Goal: Information Seeking & Learning: Find specific page/section

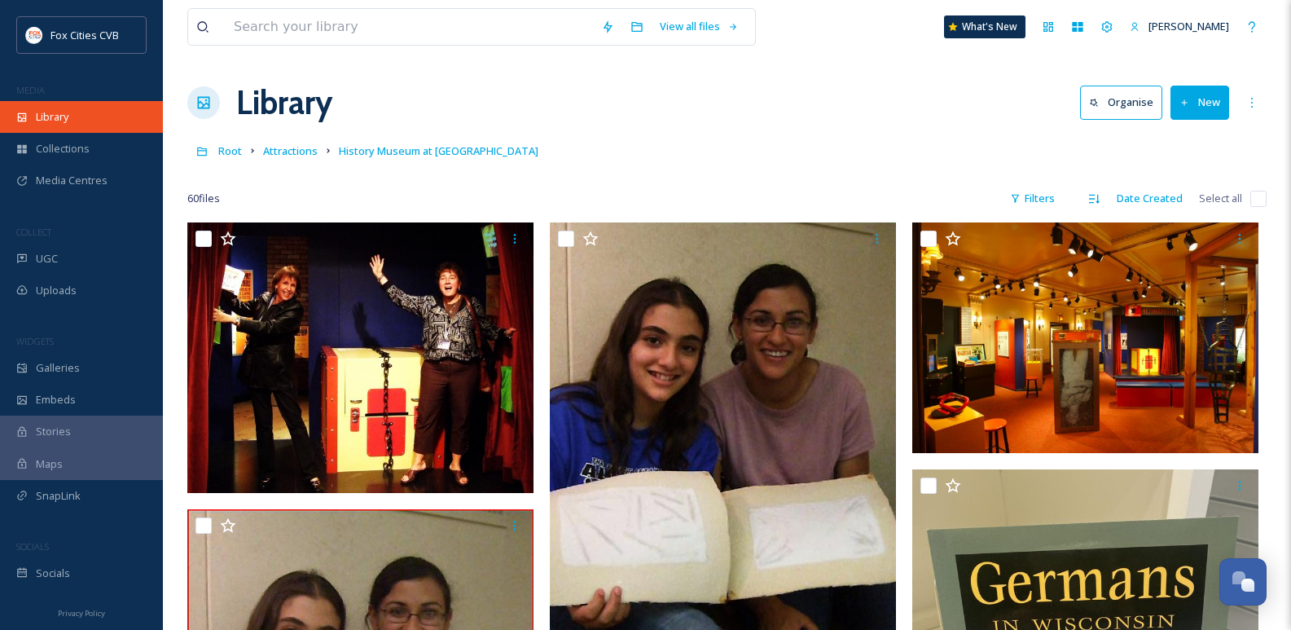
click at [61, 113] on span "Library" at bounding box center [52, 116] width 33 height 15
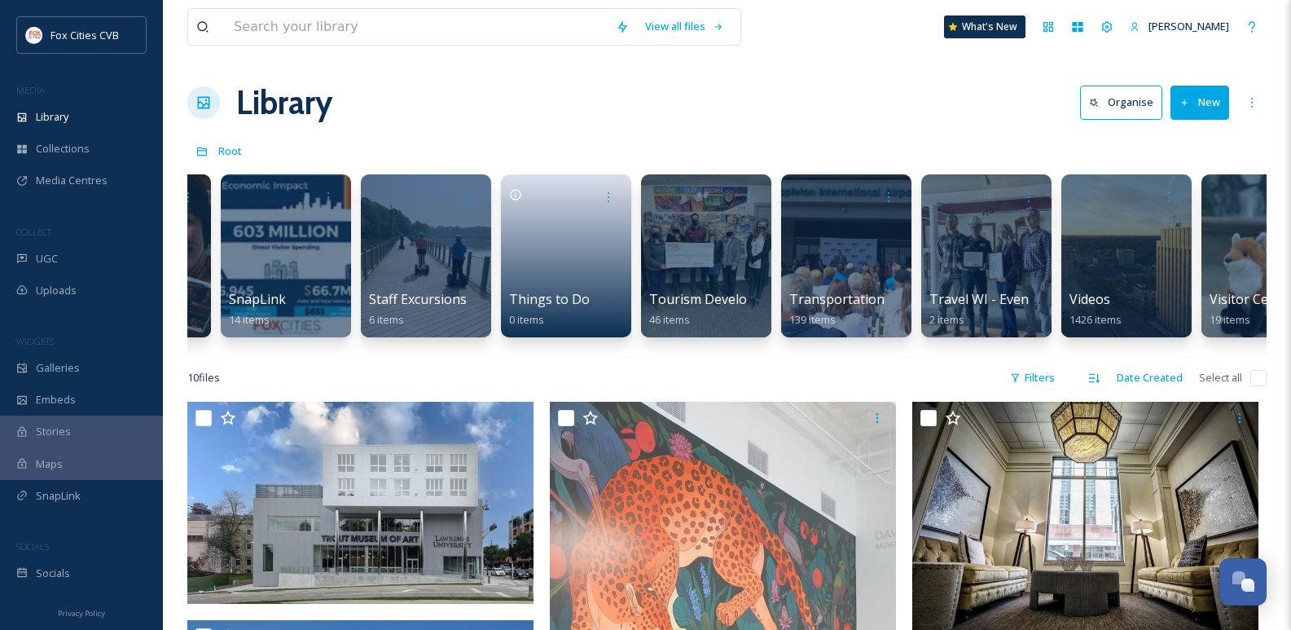
scroll to position [0, 2704]
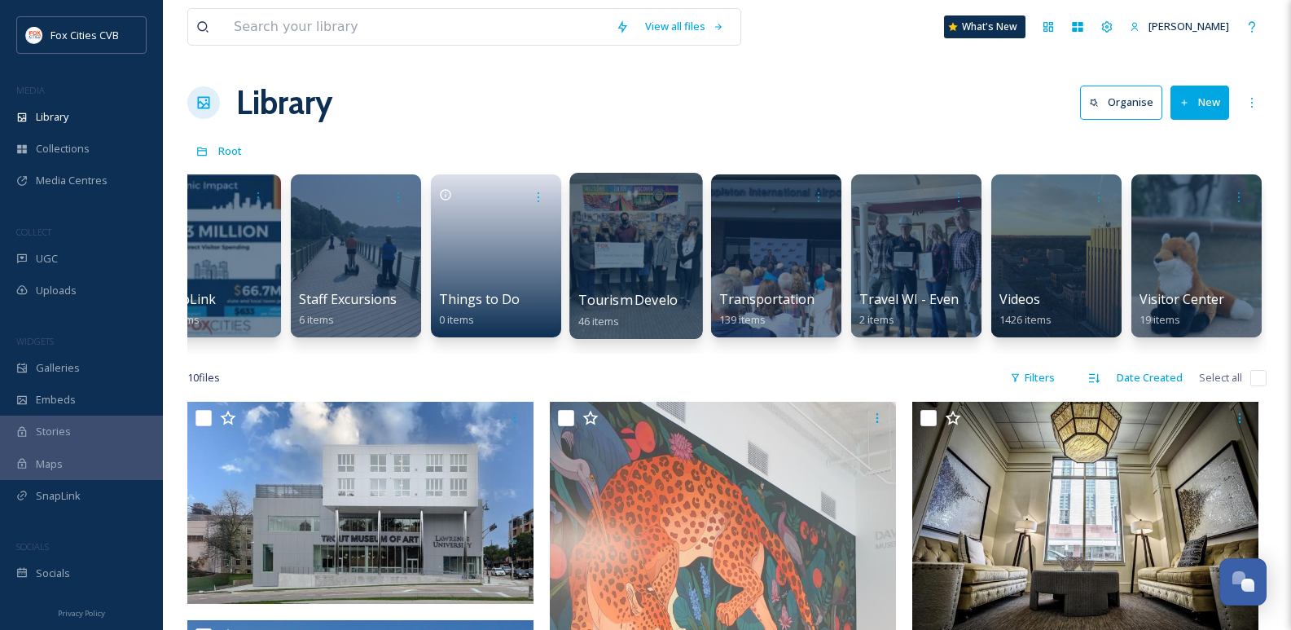
click at [623, 257] on div at bounding box center [635, 256] width 133 height 166
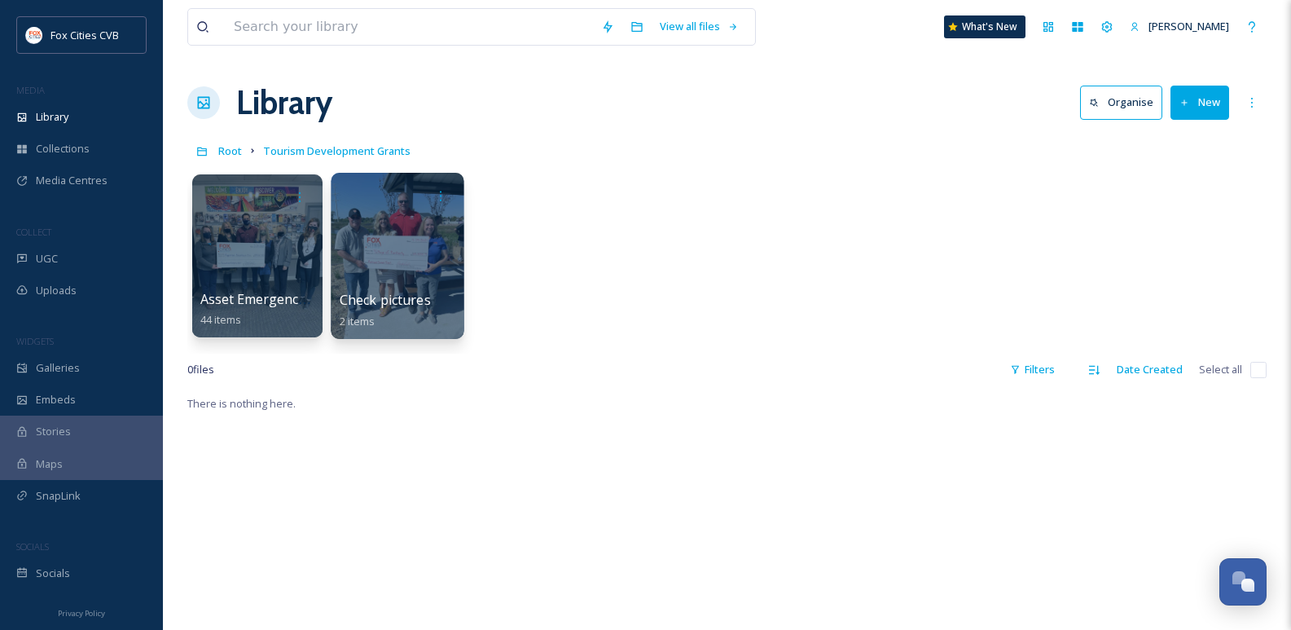
click at [359, 236] on div at bounding box center [397, 256] width 133 height 166
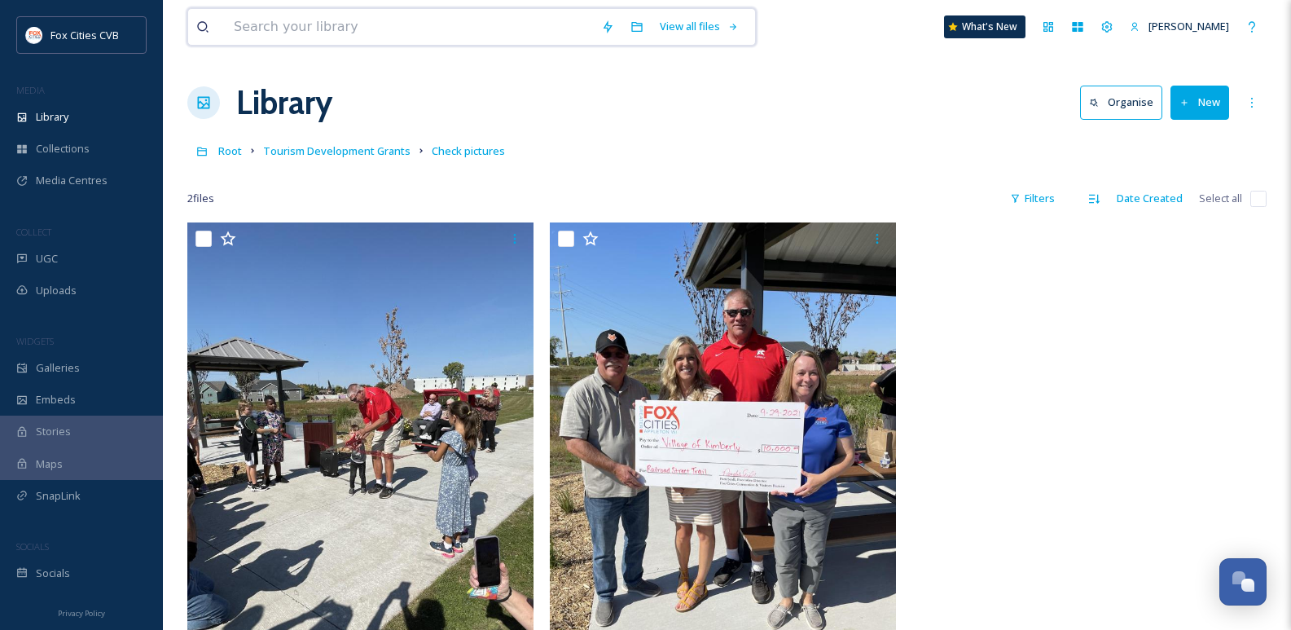
click at [390, 24] on input at bounding box center [409, 27] width 367 height 36
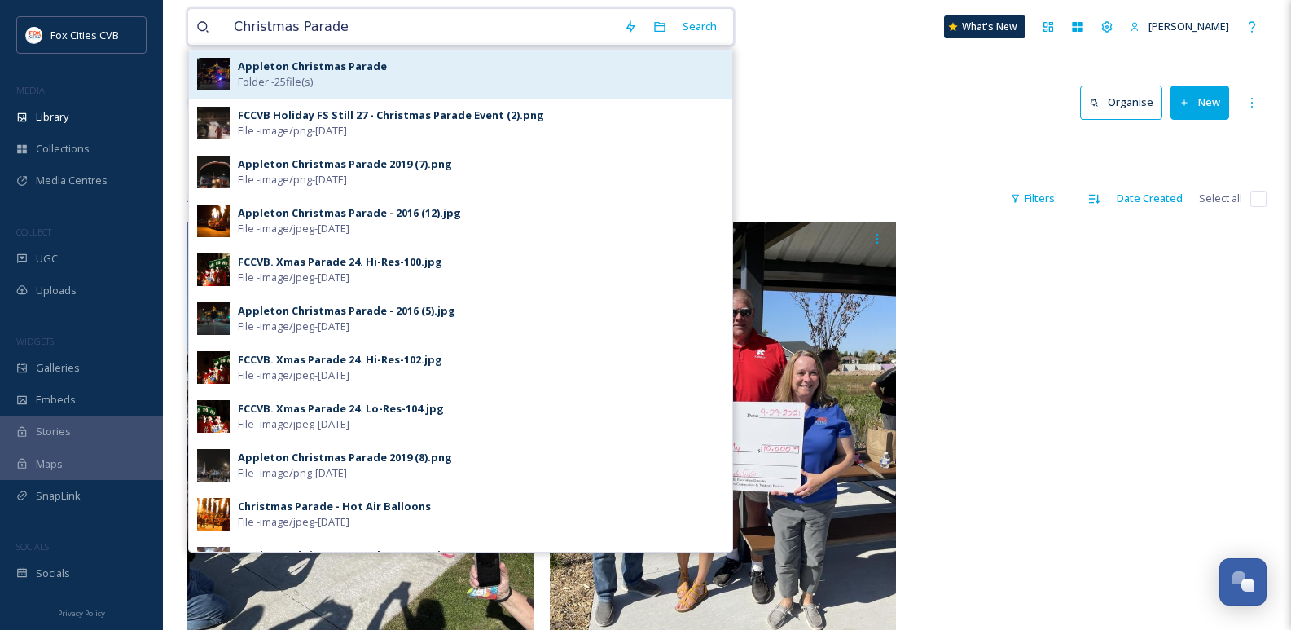
type input "Christmas Parade"
click at [424, 62] on div "Appleton Christmas Parade Folder - 25 file(s)" at bounding box center [481, 74] width 486 height 31
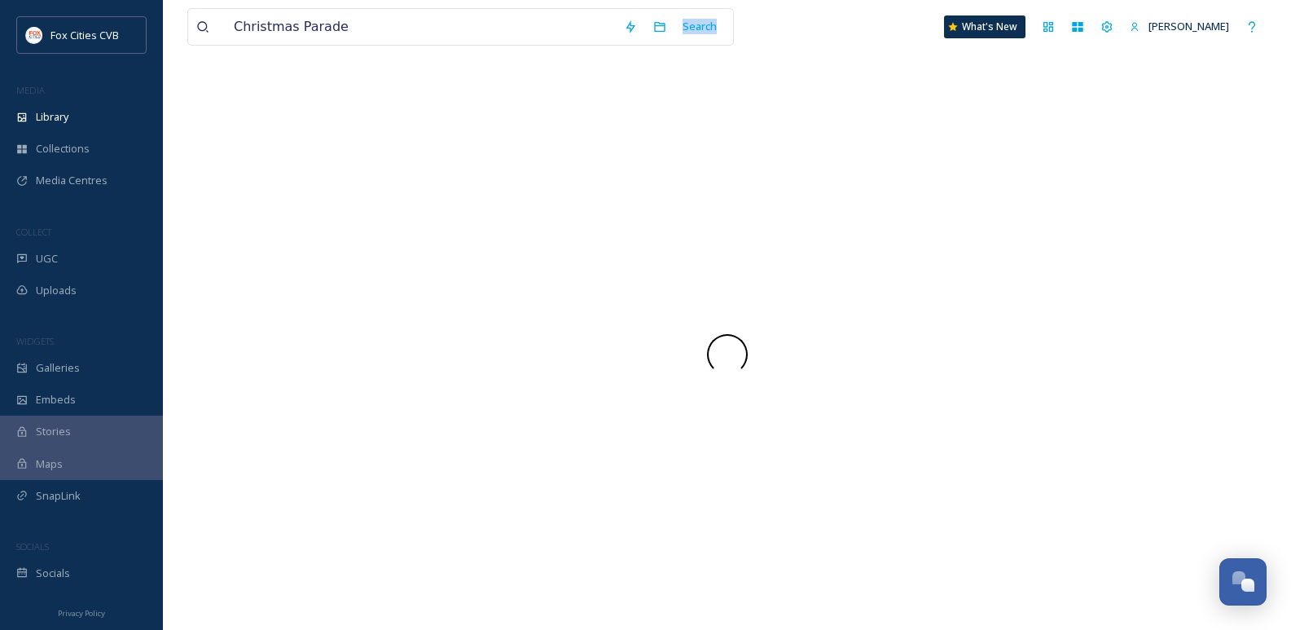
click at [424, 62] on div "Christmas Parade Search What's New Laura Seidl" at bounding box center [727, 315] width 1128 height 630
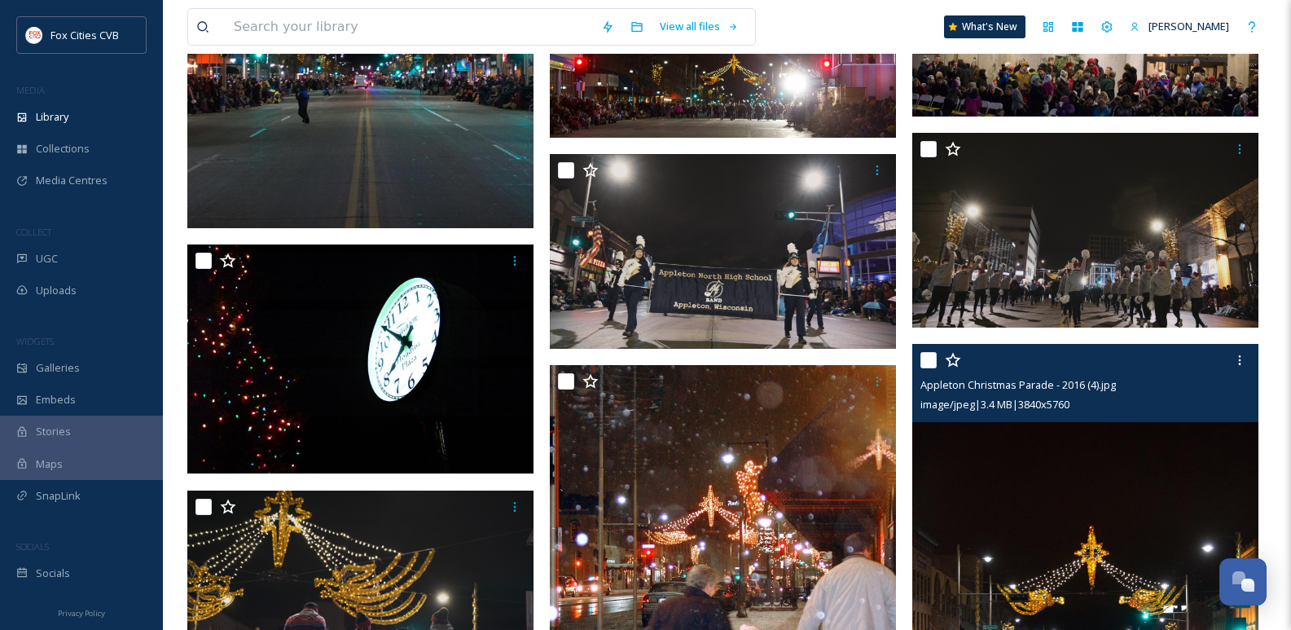
scroll to position [395, 0]
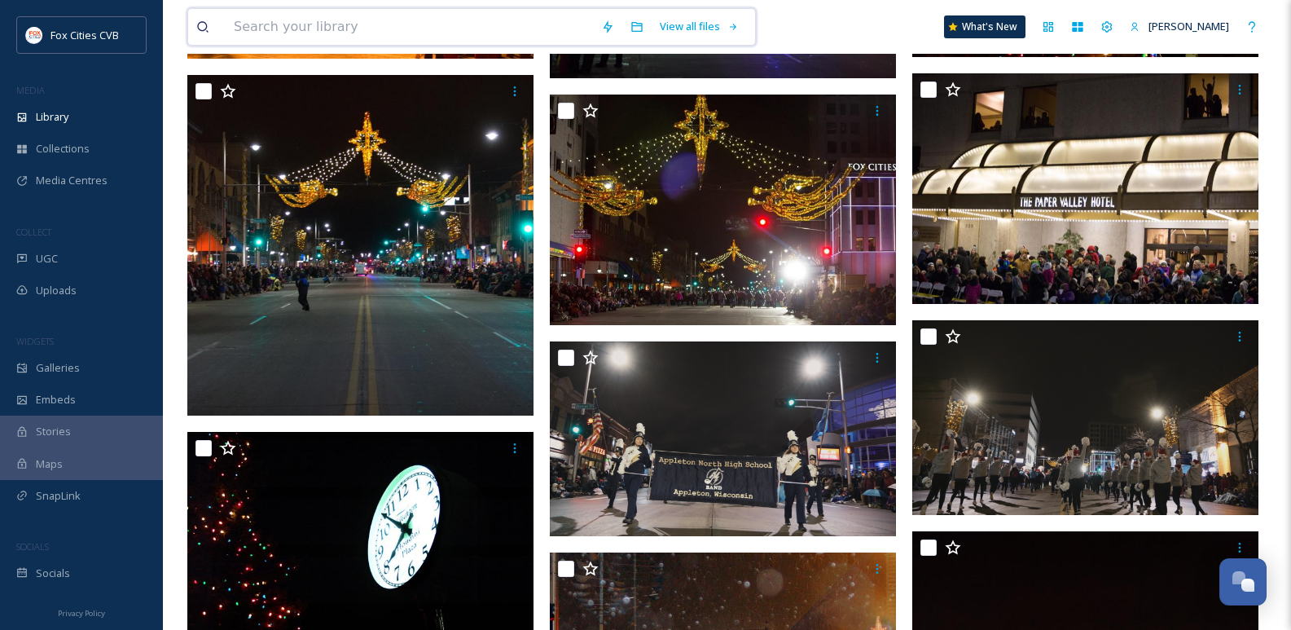
click at [370, 40] on input at bounding box center [409, 27] width 367 height 36
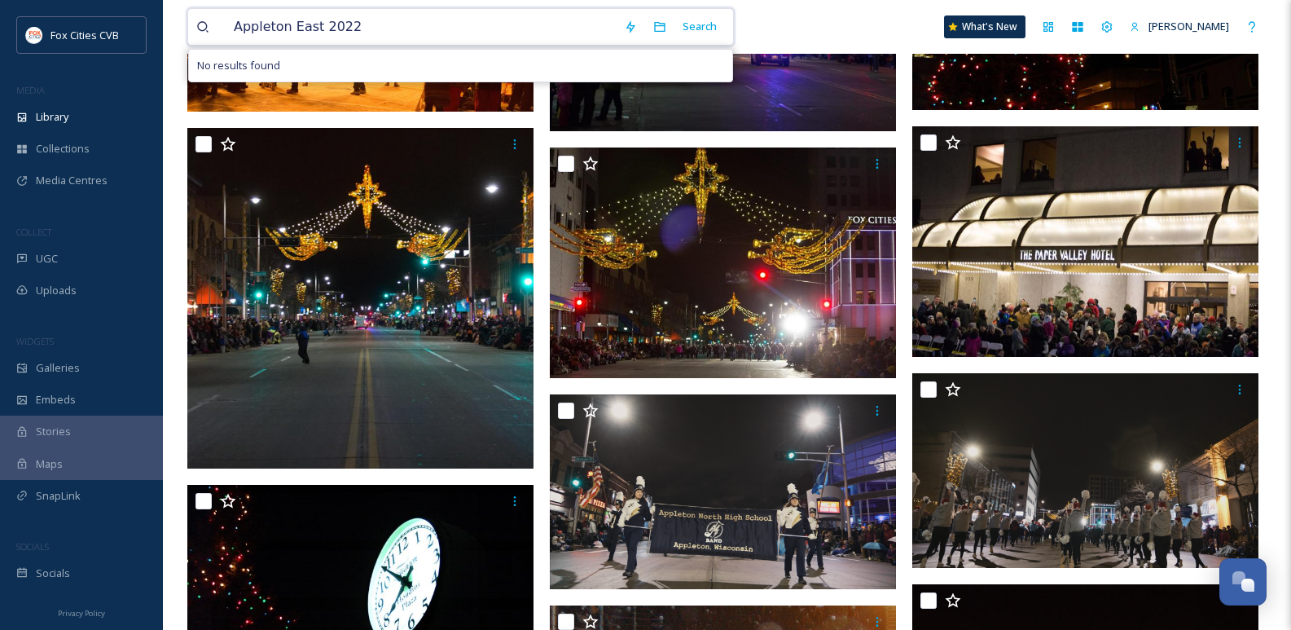
scroll to position [314, 0]
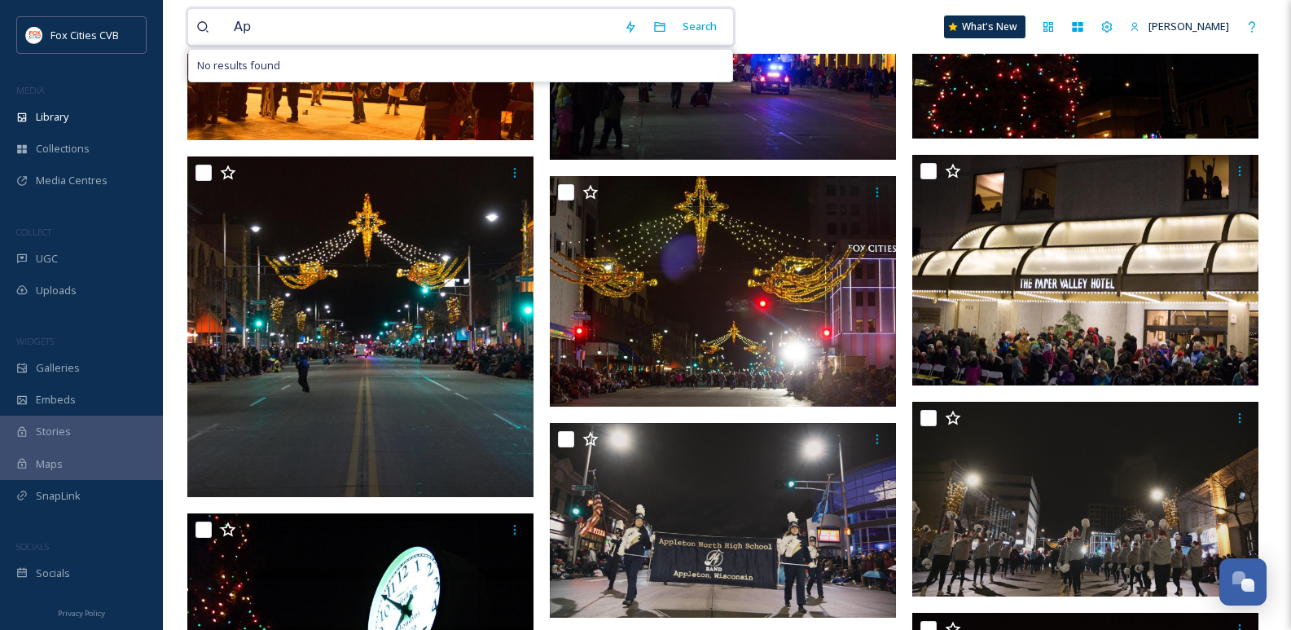
type input "A"
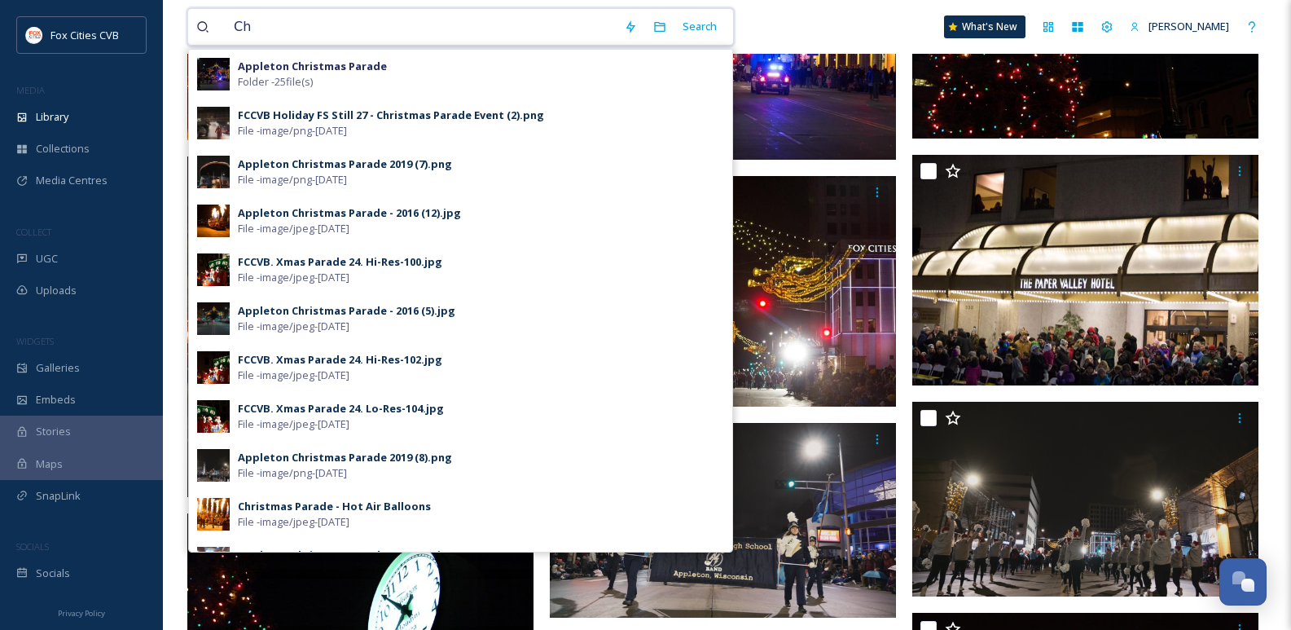
type input "C"
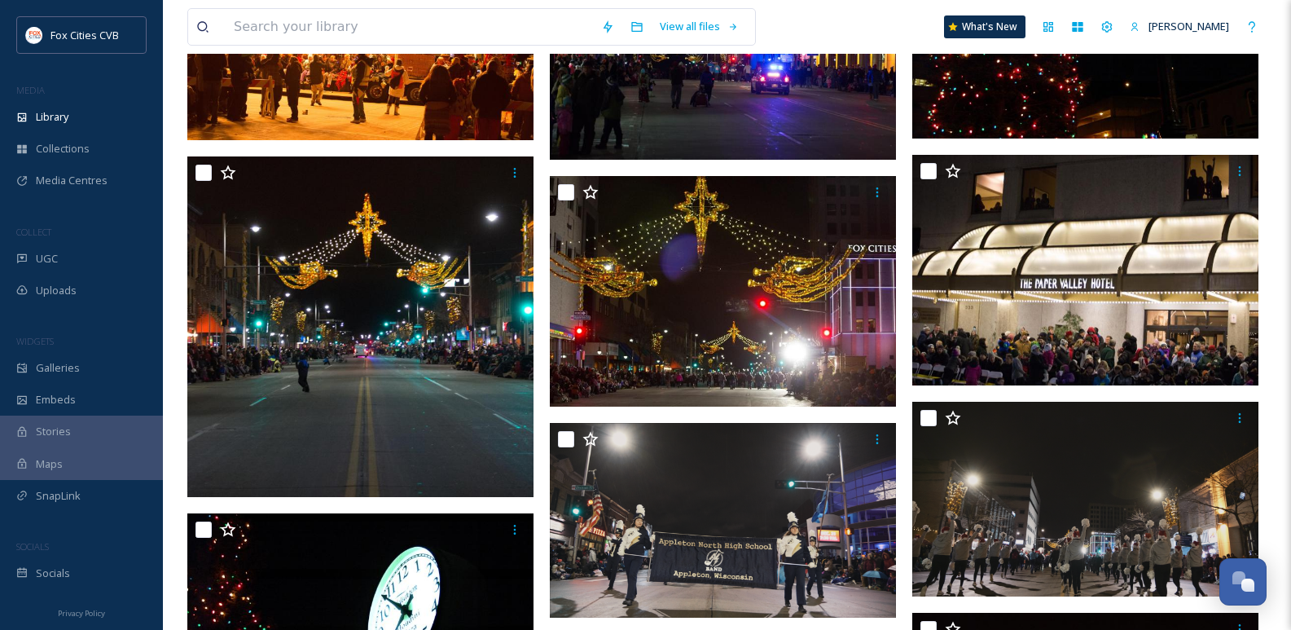
click at [847, 36] on div "View all files What's New [PERSON_NAME]" at bounding box center [727, 27] width 1080 height 54
click at [374, 33] on input at bounding box center [409, 27] width 367 height 36
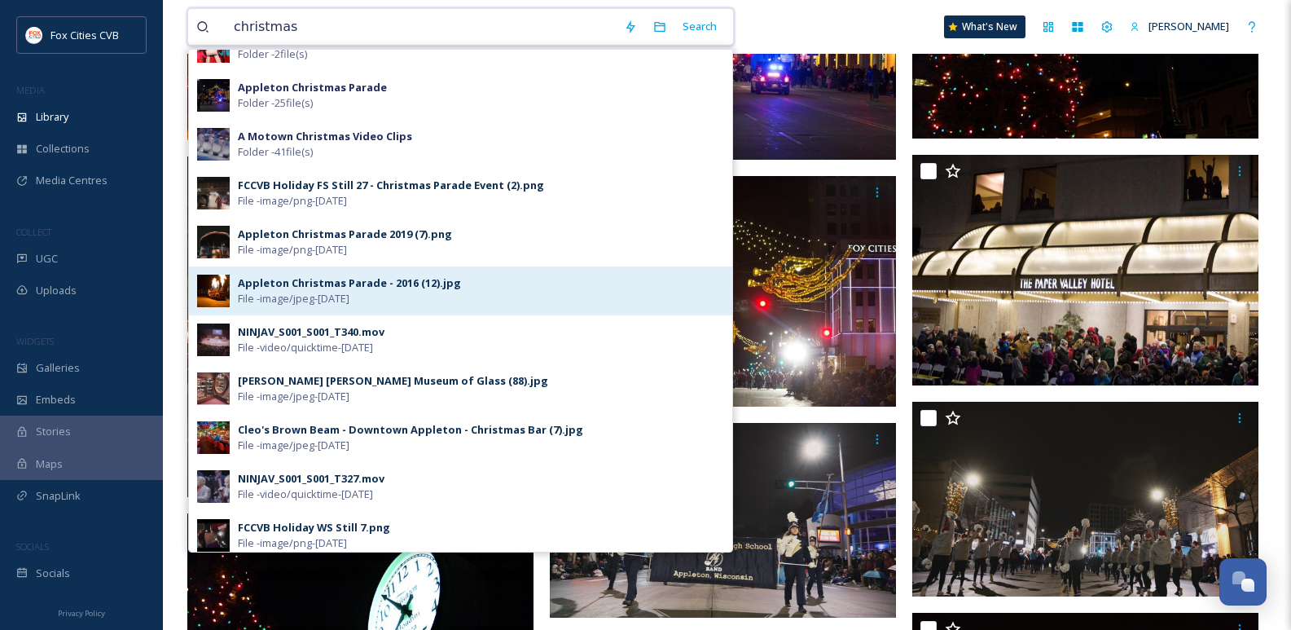
scroll to position [0, 0]
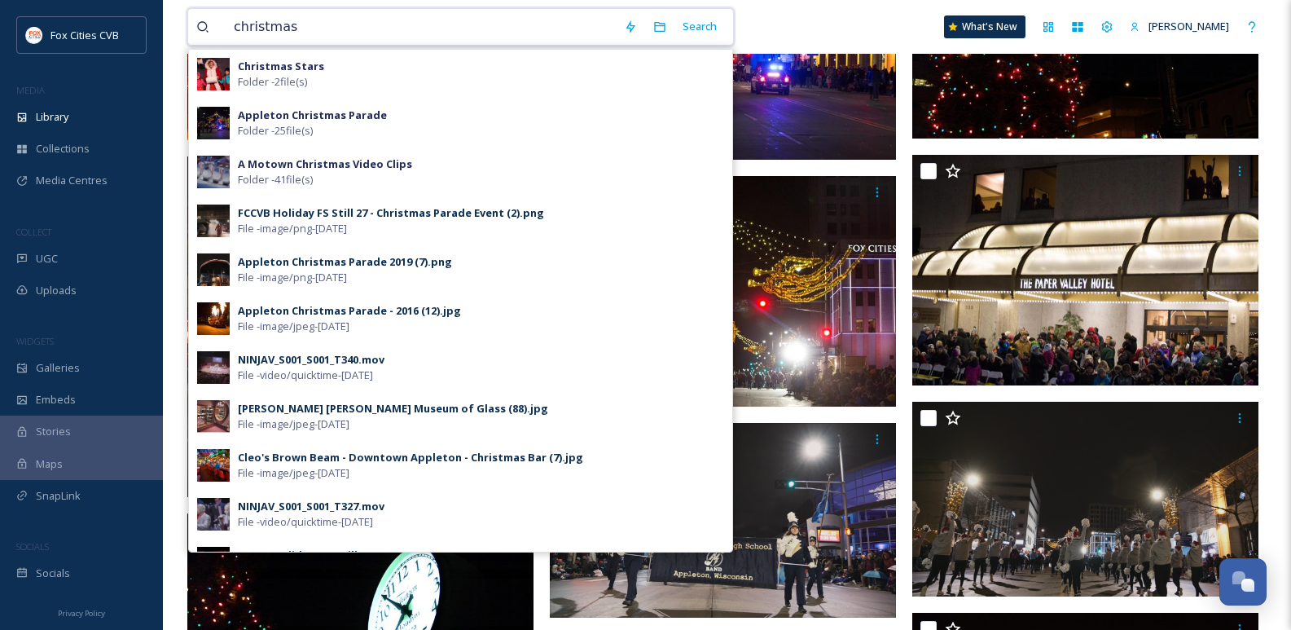
click at [447, 33] on input "christmas" at bounding box center [421, 27] width 390 height 36
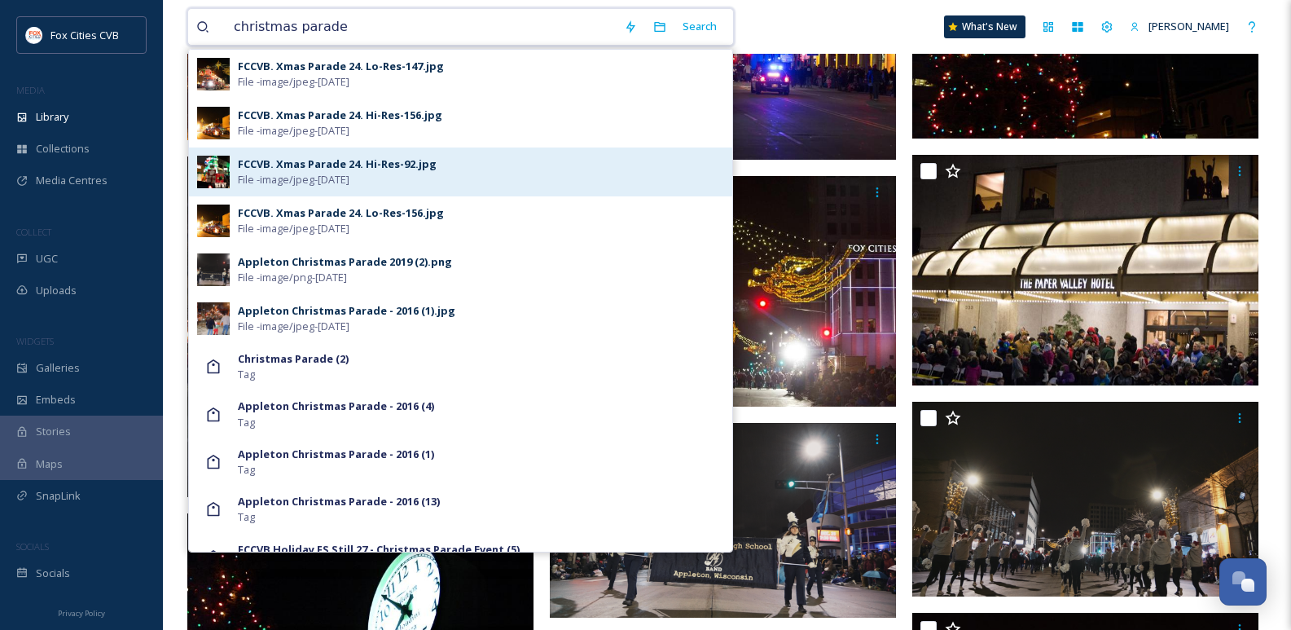
scroll to position [652, 0]
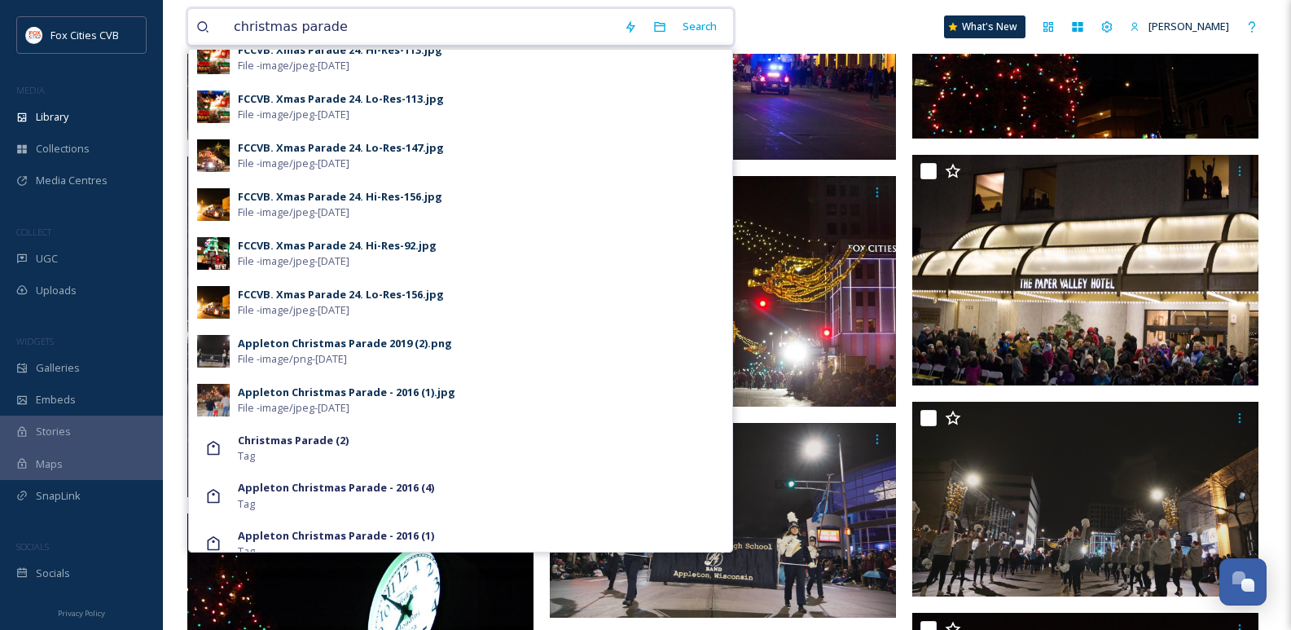
click at [390, 24] on input "christmas parade" at bounding box center [421, 27] width 390 height 36
type input "christmas parade"
click at [847, 19] on div "christmas parade Search Appleton Christmas Parade Folder - 25 file(s) FCCVB Hol…" at bounding box center [727, 27] width 1080 height 54
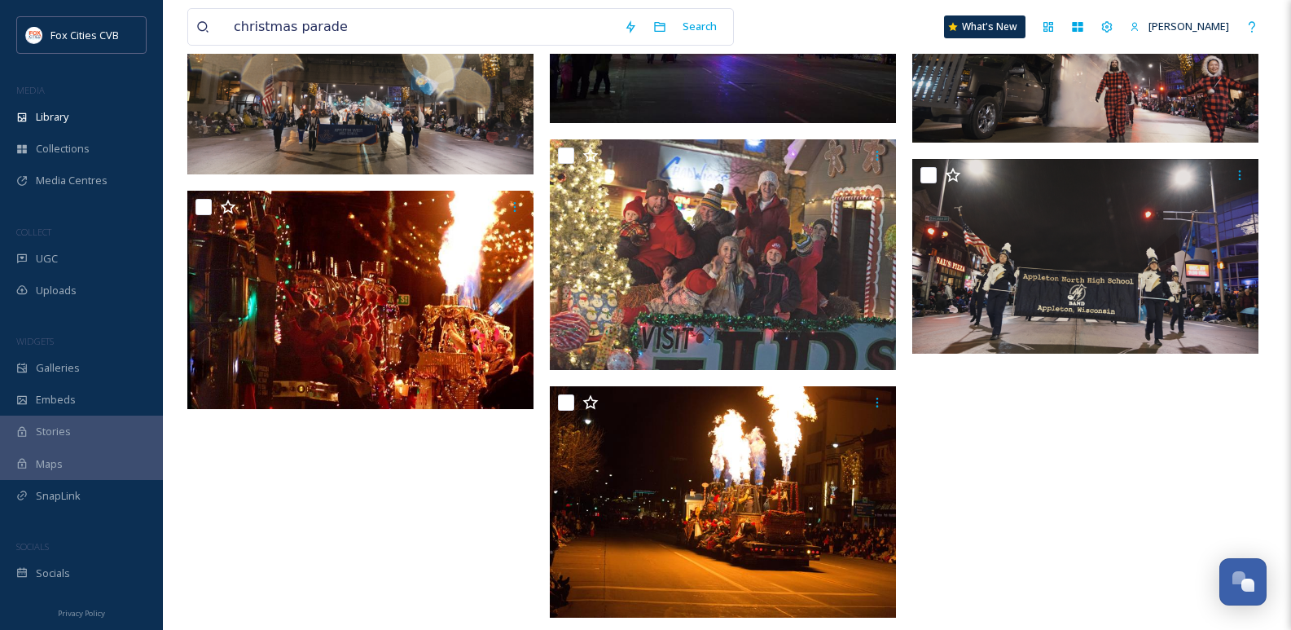
scroll to position [2025, 0]
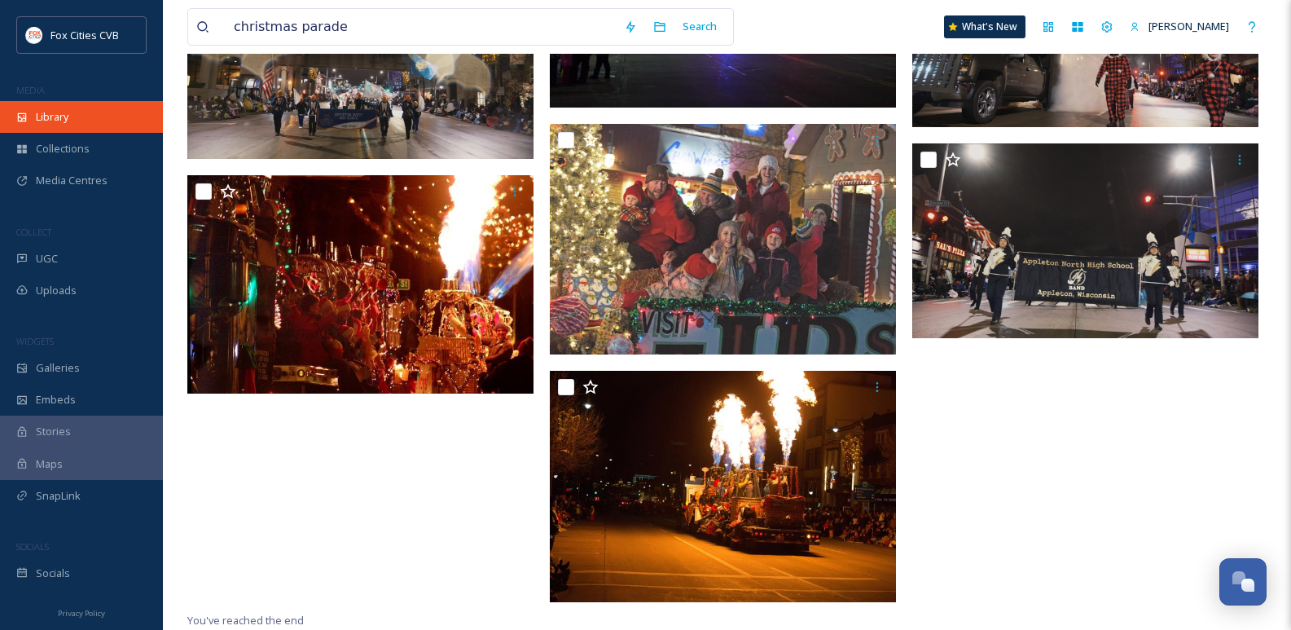
click at [65, 126] on div "Library" at bounding box center [81, 117] width 163 height 32
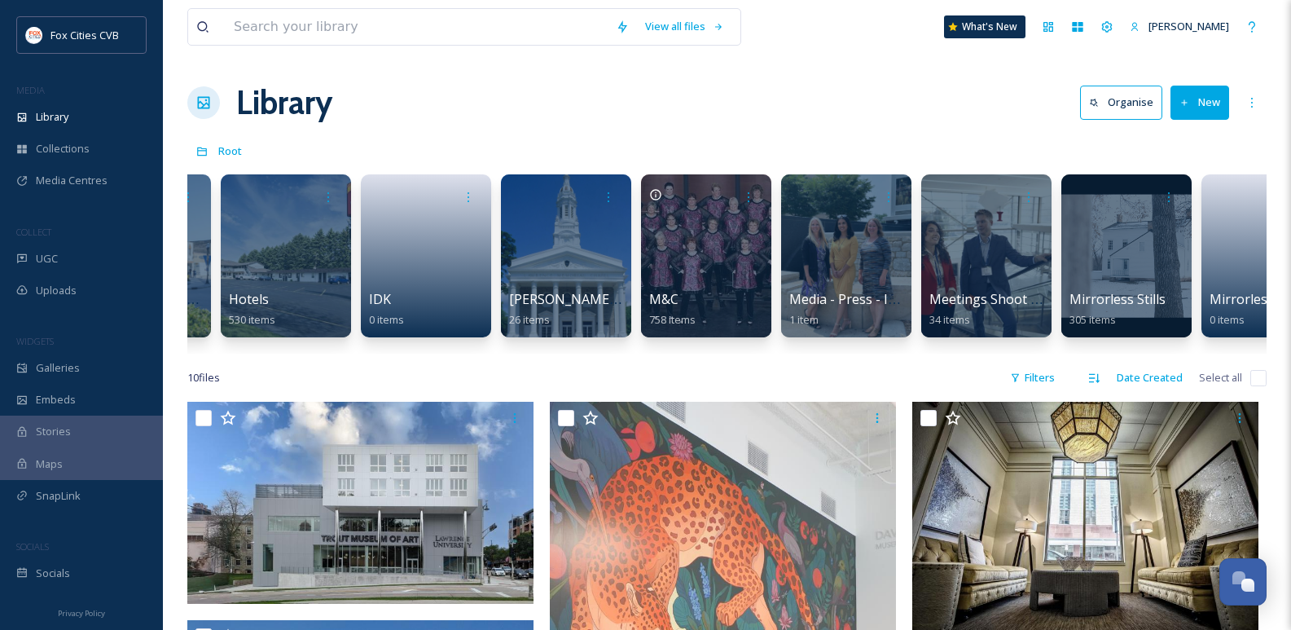
scroll to position [0, 1089]
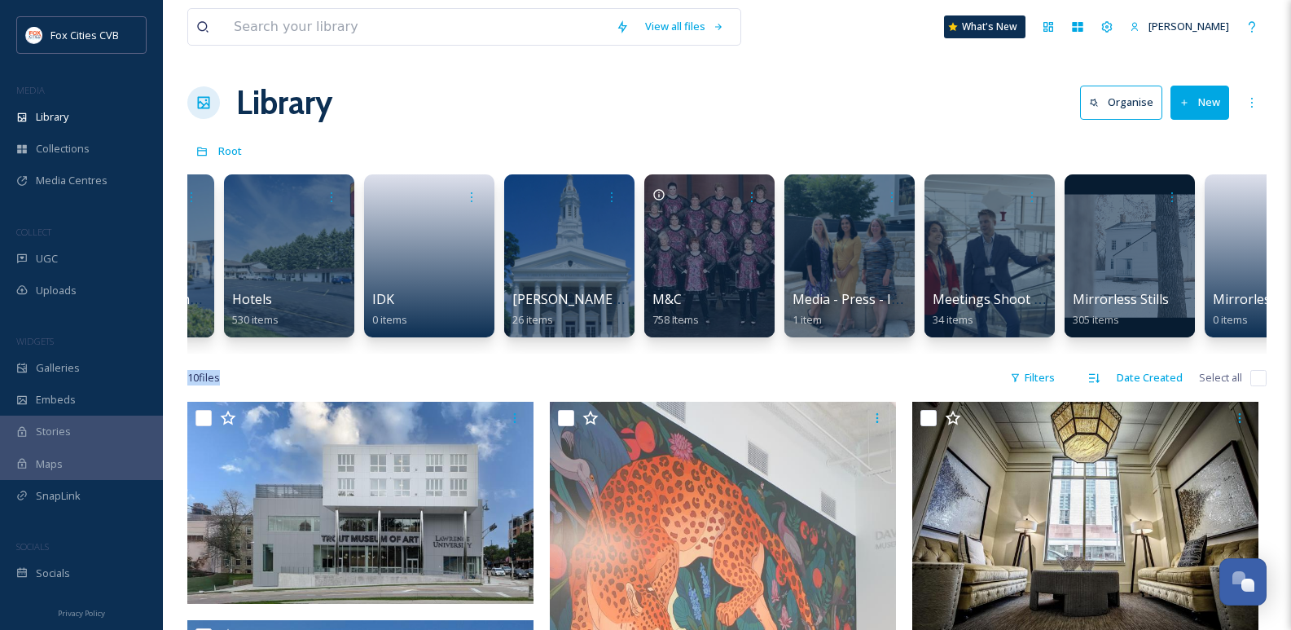
drag, startPoint x: 638, startPoint y: 367, endPoint x: 646, endPoint y: 372, distance: 9.1
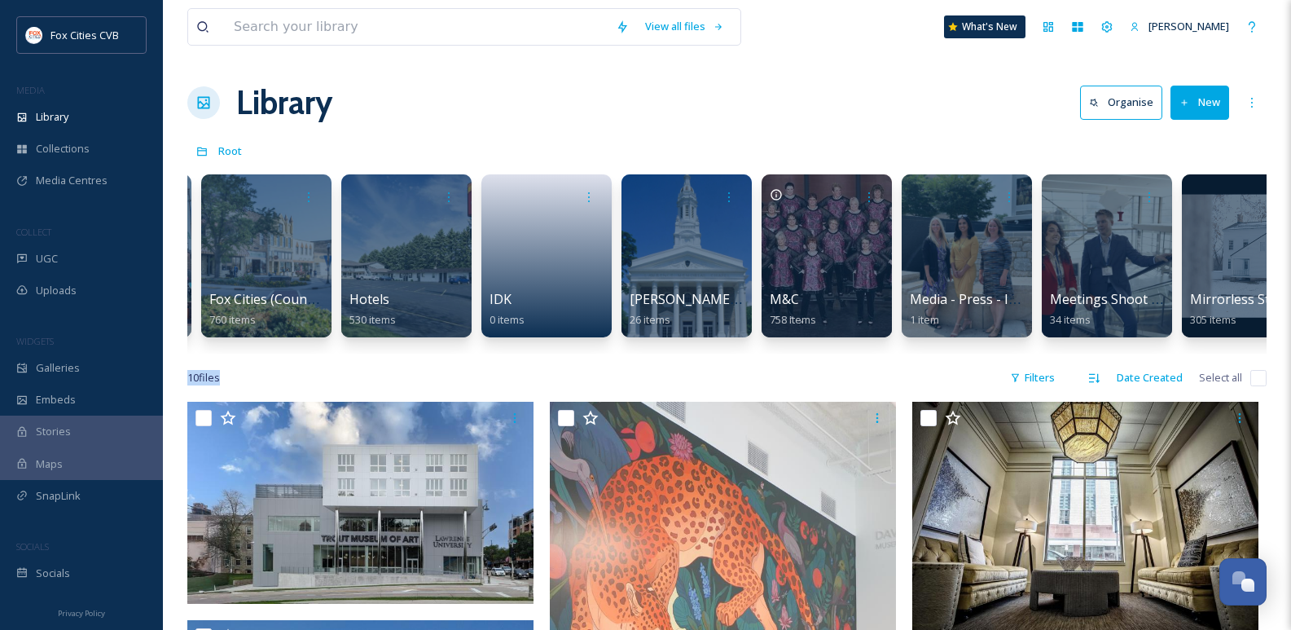
scroll to position [0, 974]
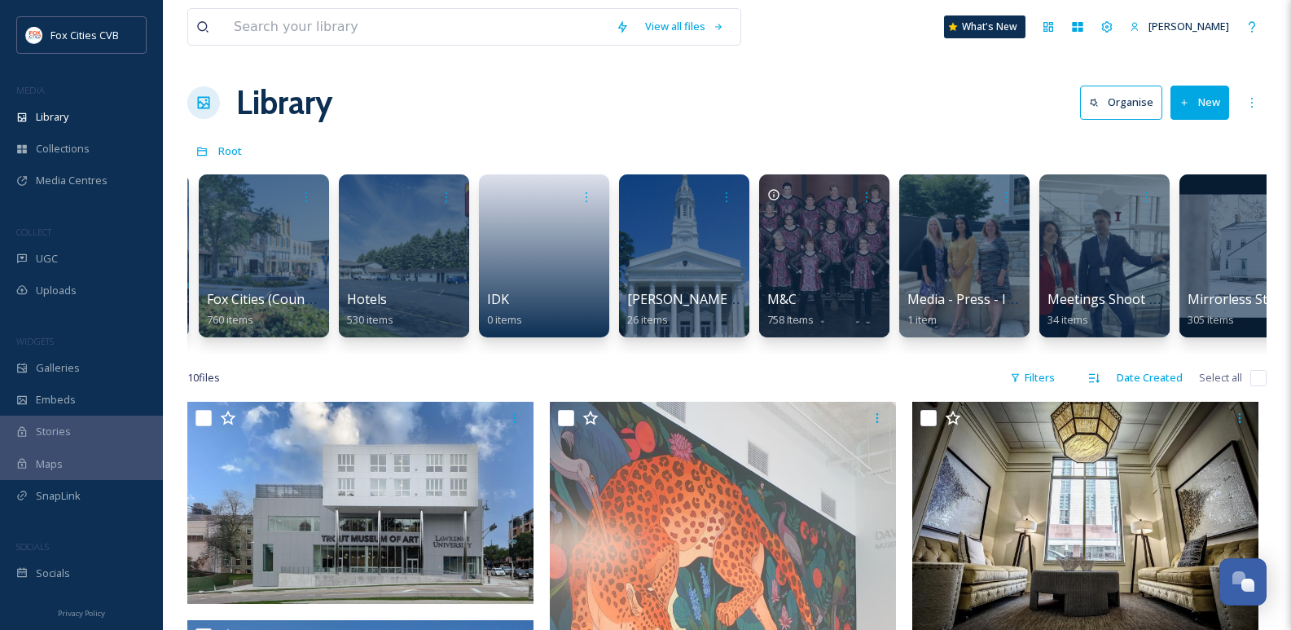
drag, startPoint x: 548, startPoint y: 366, endPoint x: 588, endPoint y: 354, distance: 41.5
click at [588, 352] on div "Attractions 2565 items CVB Staff Photos 4 items Dog Content - Dog Friendly 6 it…" at bounding box center [727, 259] width 1080 height 187
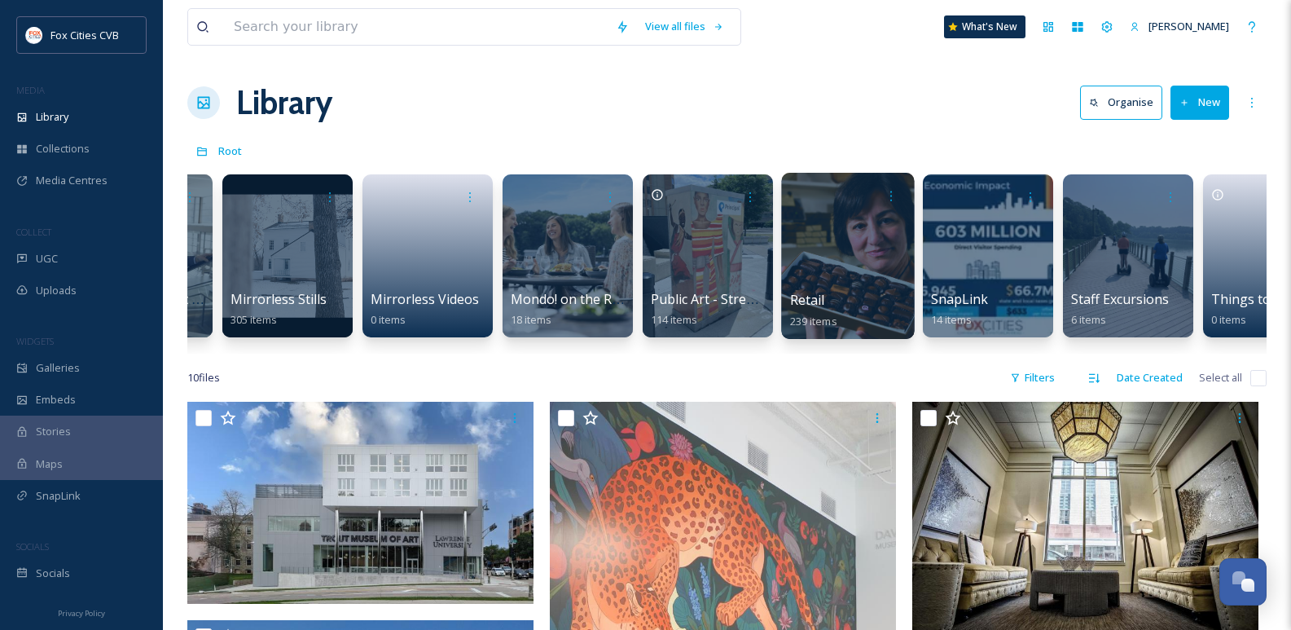
scroll to position [0, 1920]
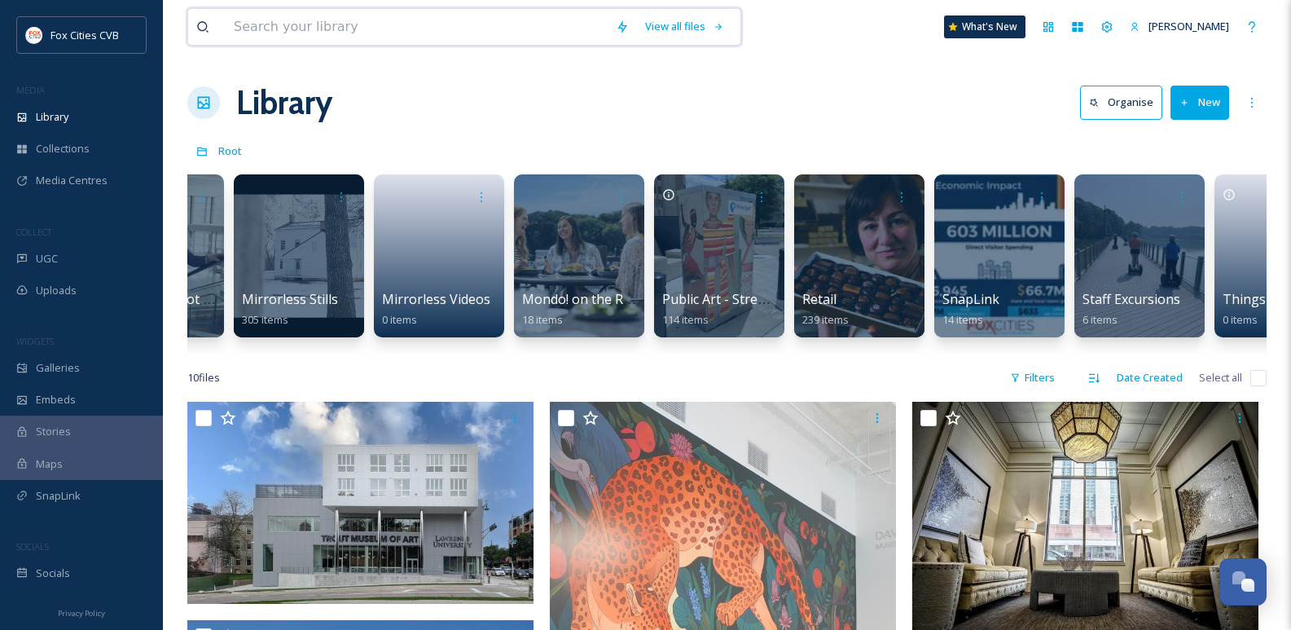
click at [506, 29] on input at bounding box center [417, 27] width 382 height 36
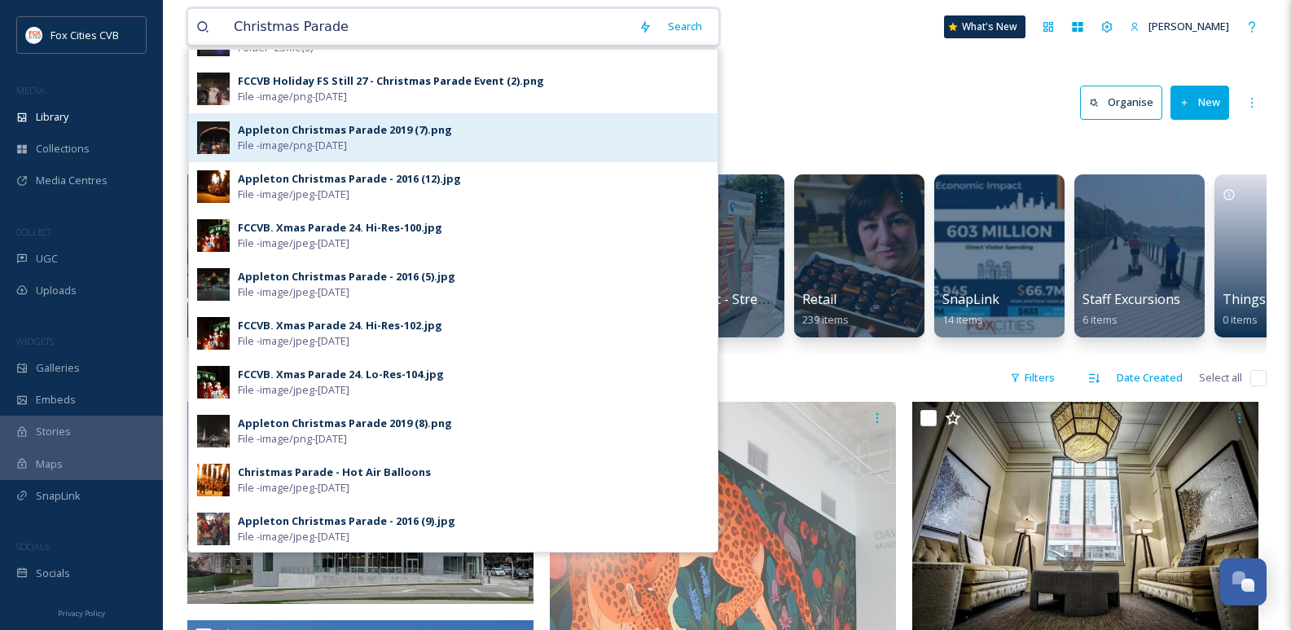
scroll to position [81, 0]
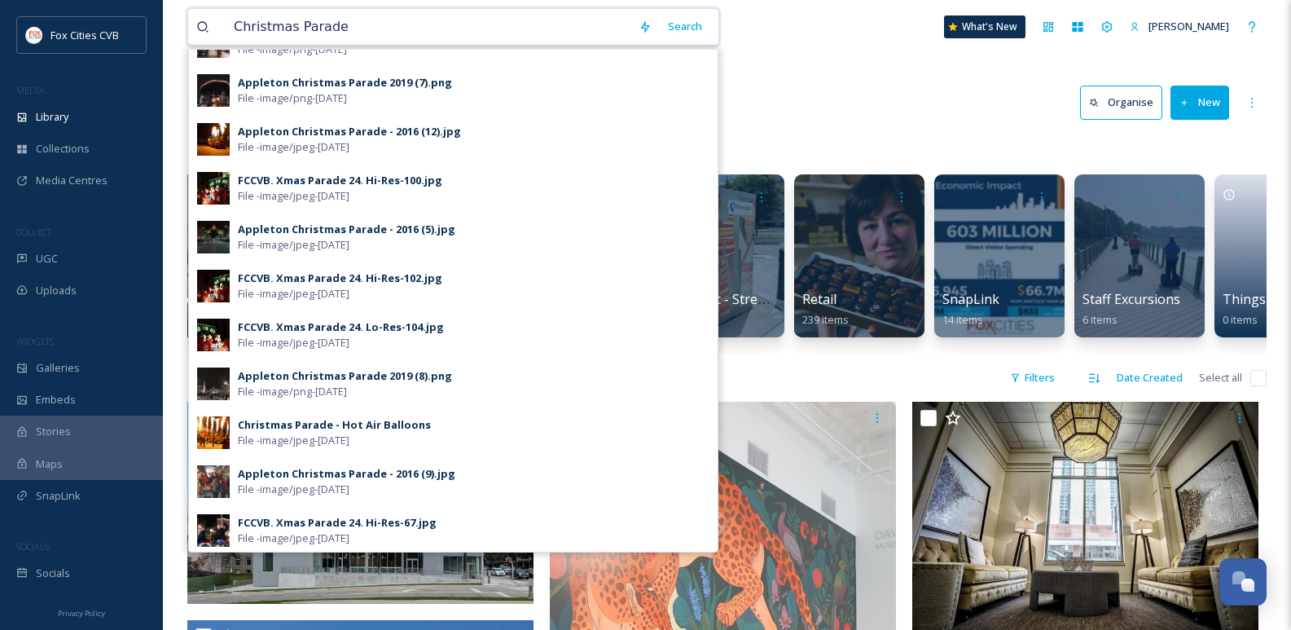
type input "Christmas Parade"
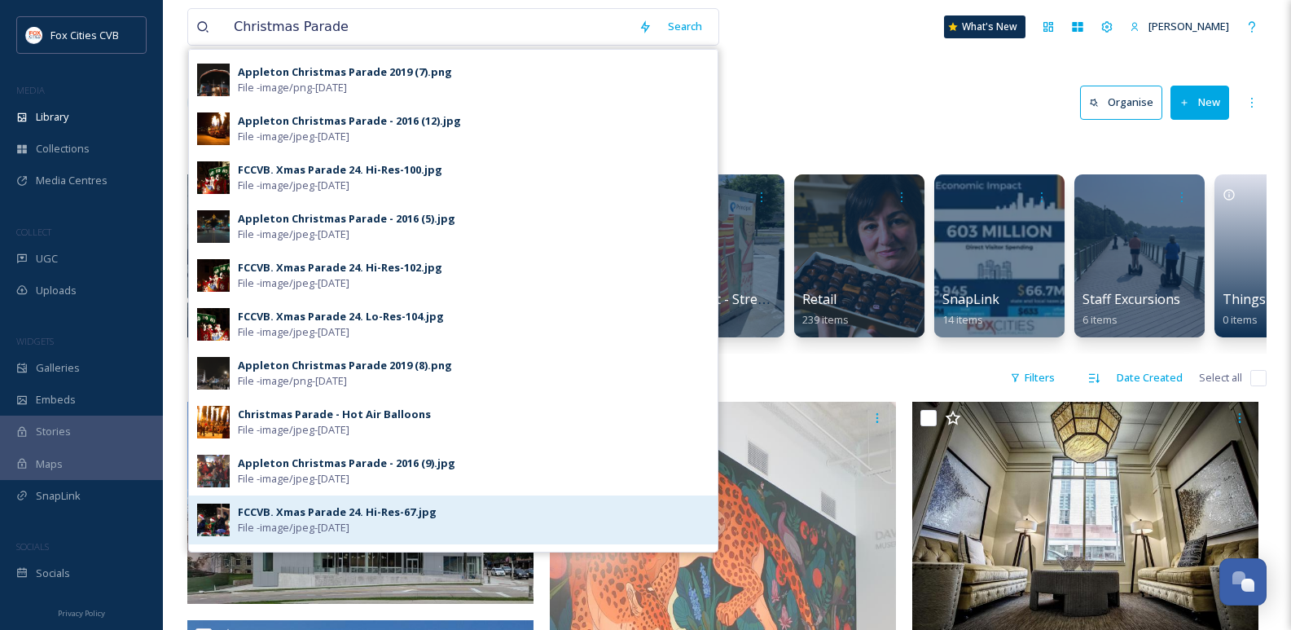
scroll to position [0, 0]
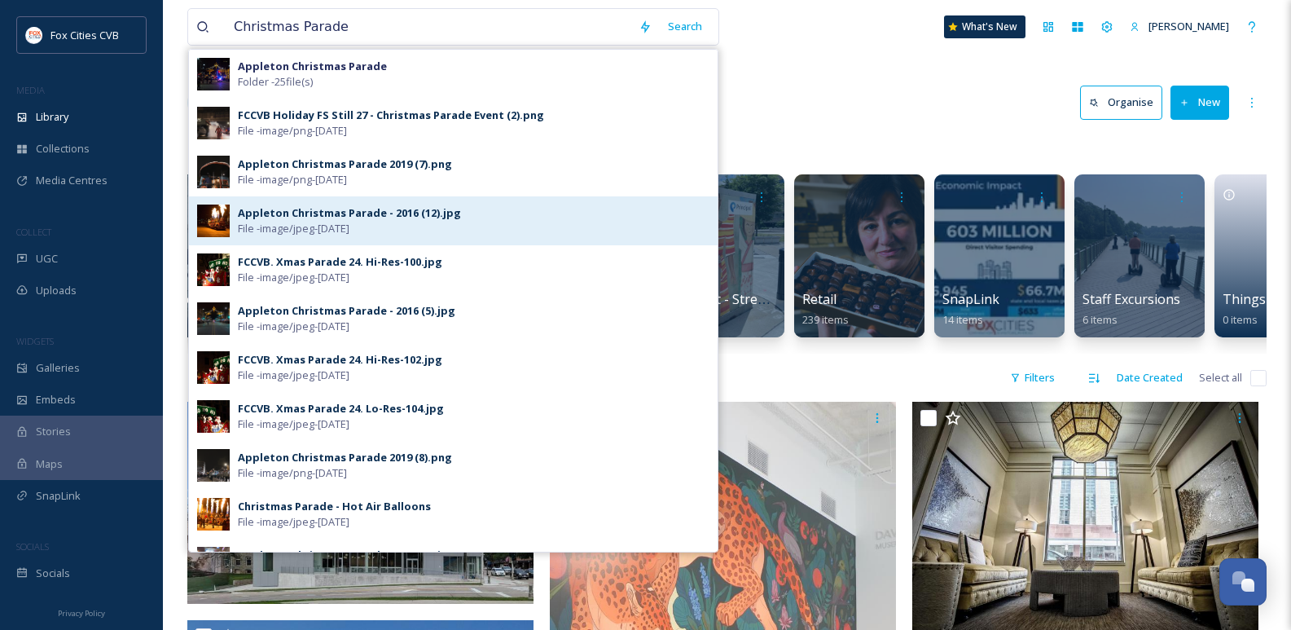
click at [328, 206] on div "Appleton Christmas Parade - 2016 (12).jpg" at bounding box center [349, 212] width 223 height 15
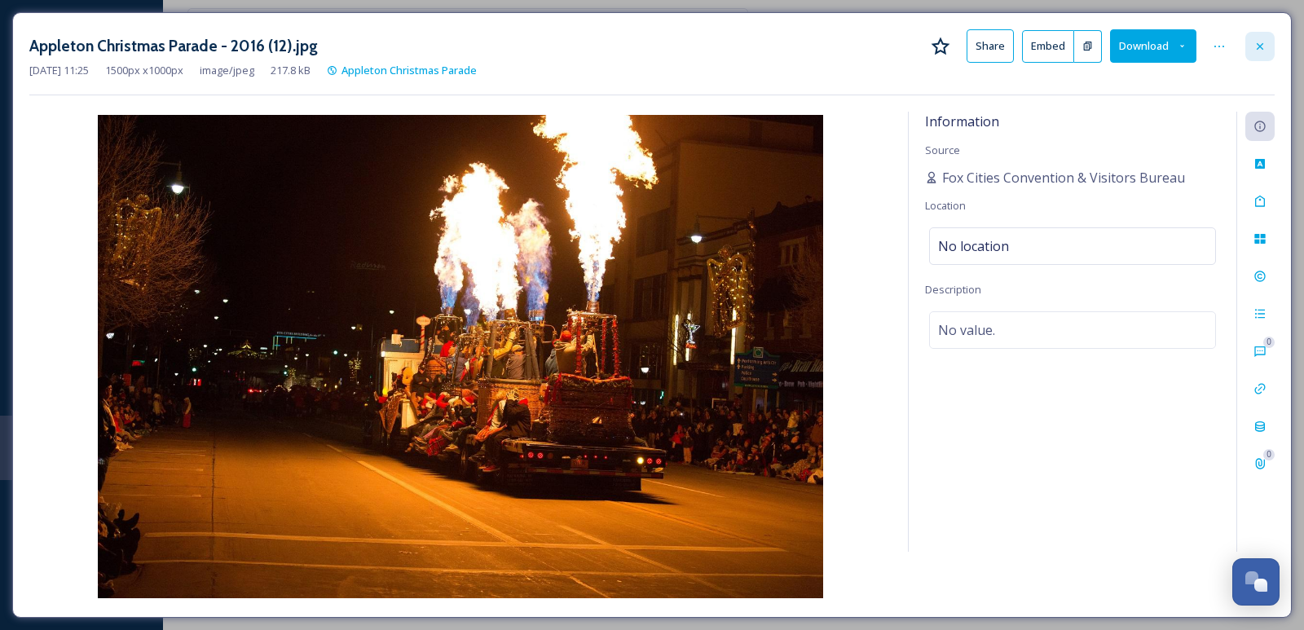
click at [1245, 43] on div at bounding box center [1259, 46] width 29 height 29
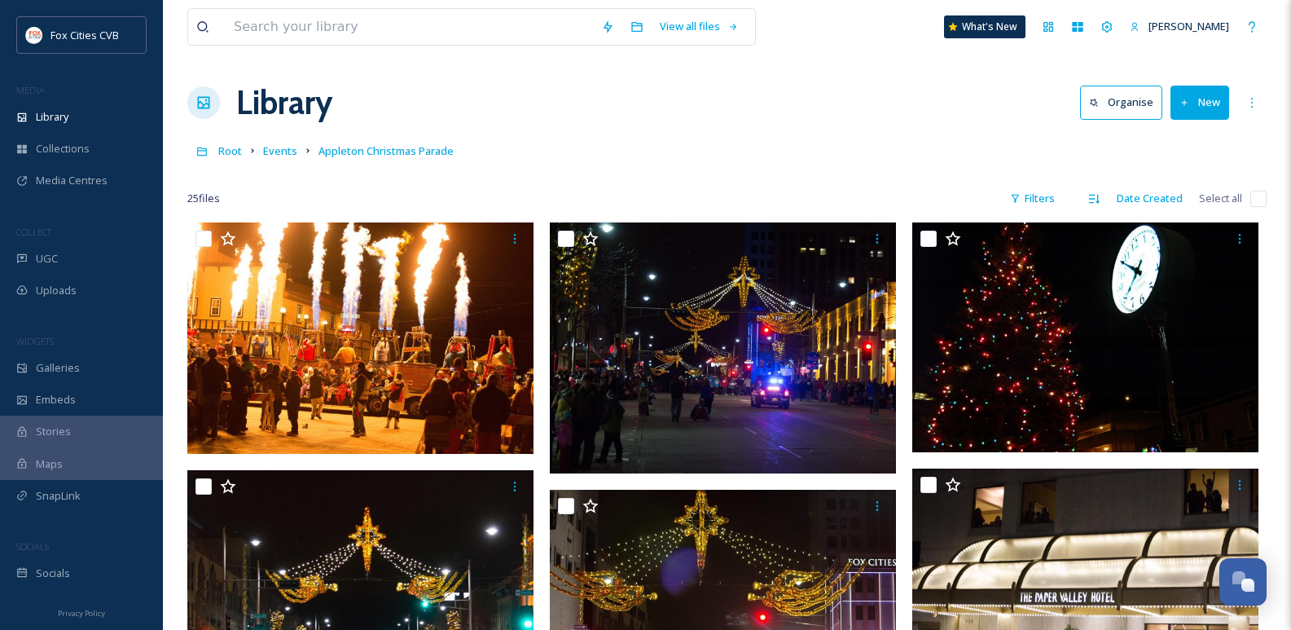
click at [1174, 105] on button "New" at bounding box center [1200, 102] width 59 height 33
click at [1163, 138] on div "File Upload" at bounding box center [1183, 141] width 92 height 32
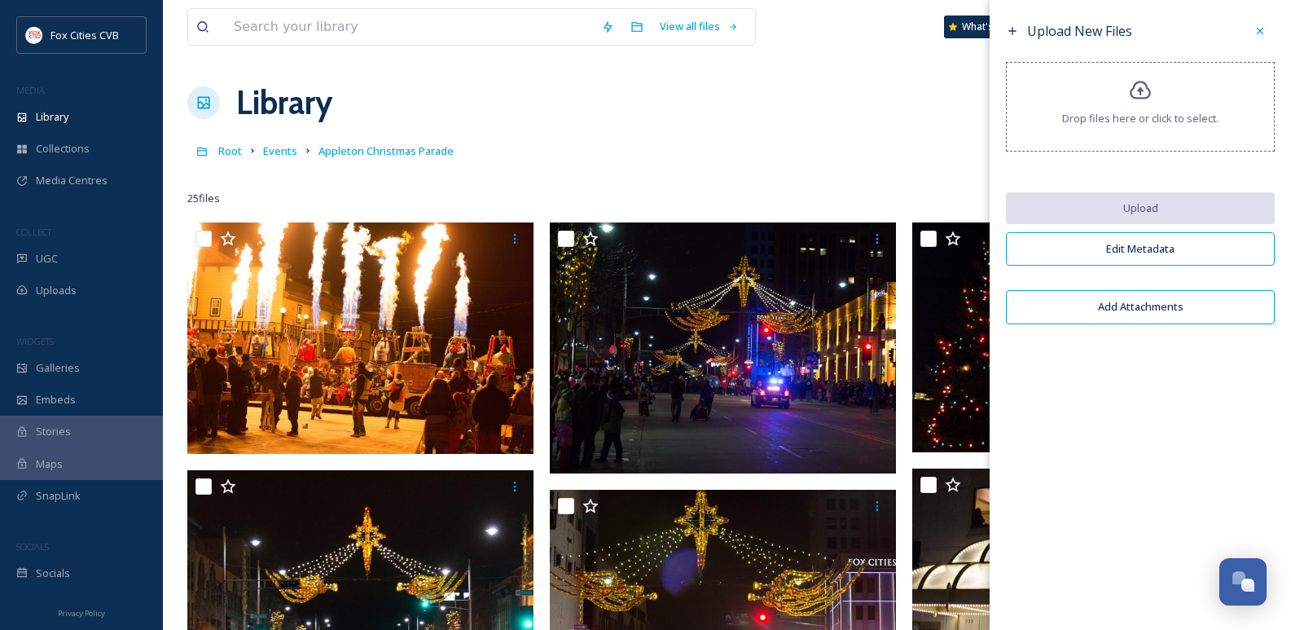
click at [1131, 120] on span "Drop files here or click to select." at bounding box center [1140, 118] width 156 height 15
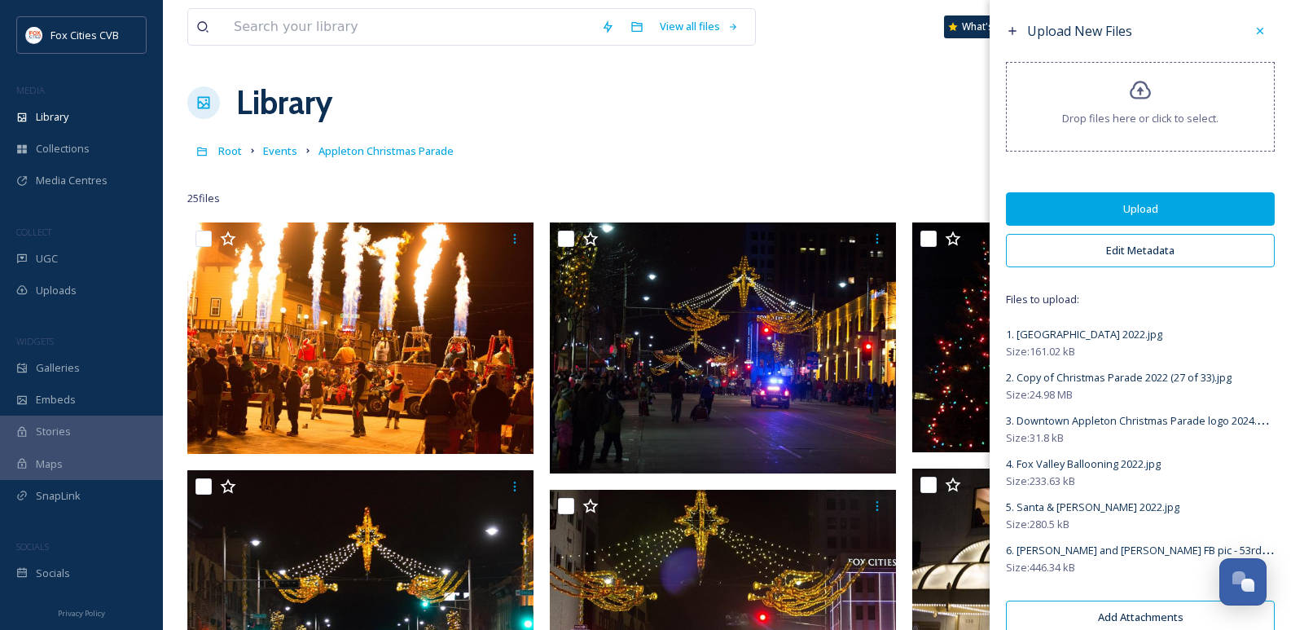
click at [1127, 204] on button "Upload" at bounding box center [1140, 208] width 269 height 33
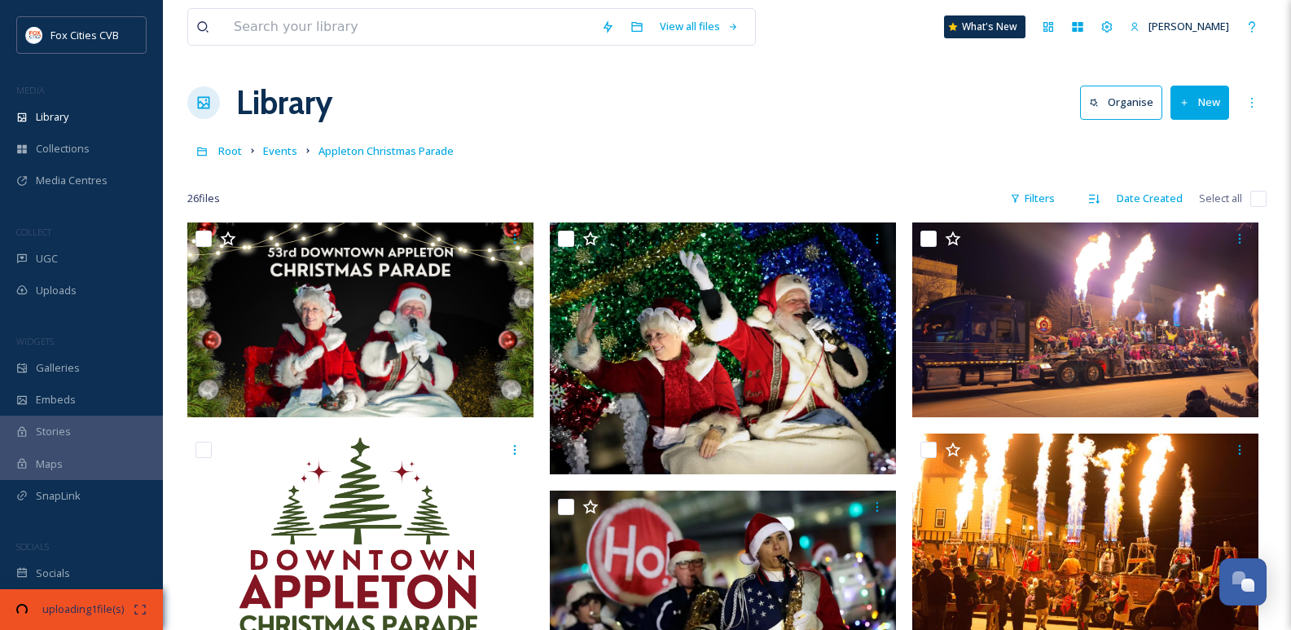
click at [873, 174] on div at bounding box center [727, 174] width 1080 height 16
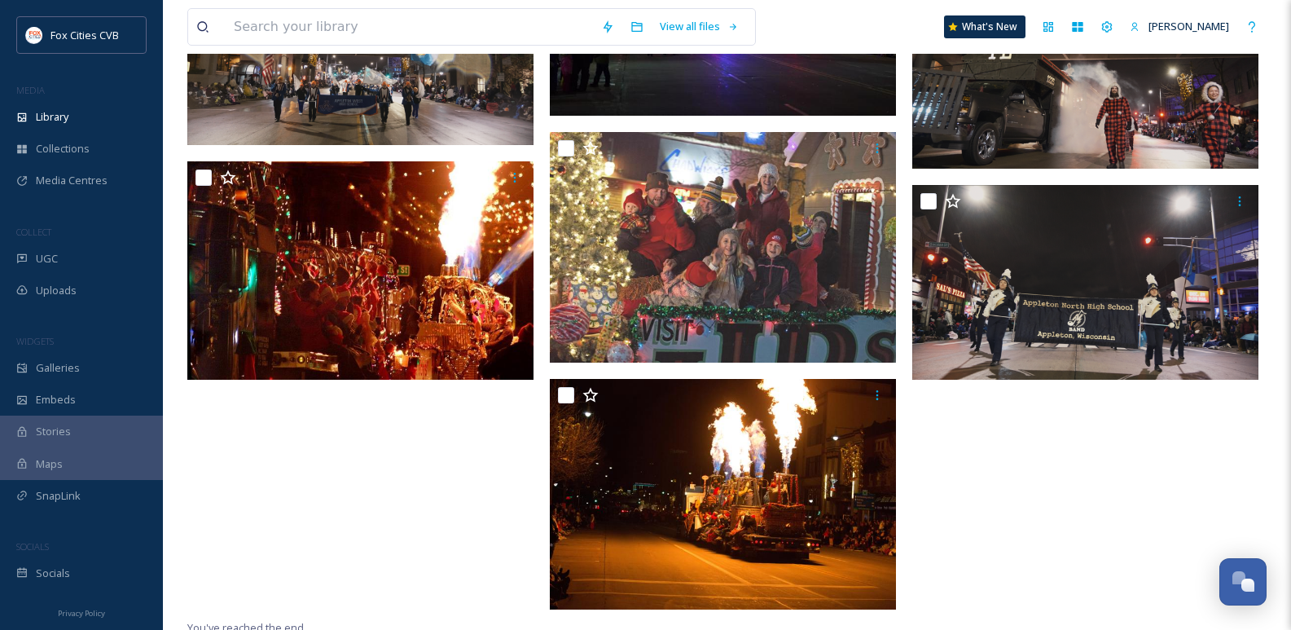
scroll to position [2371, 0]
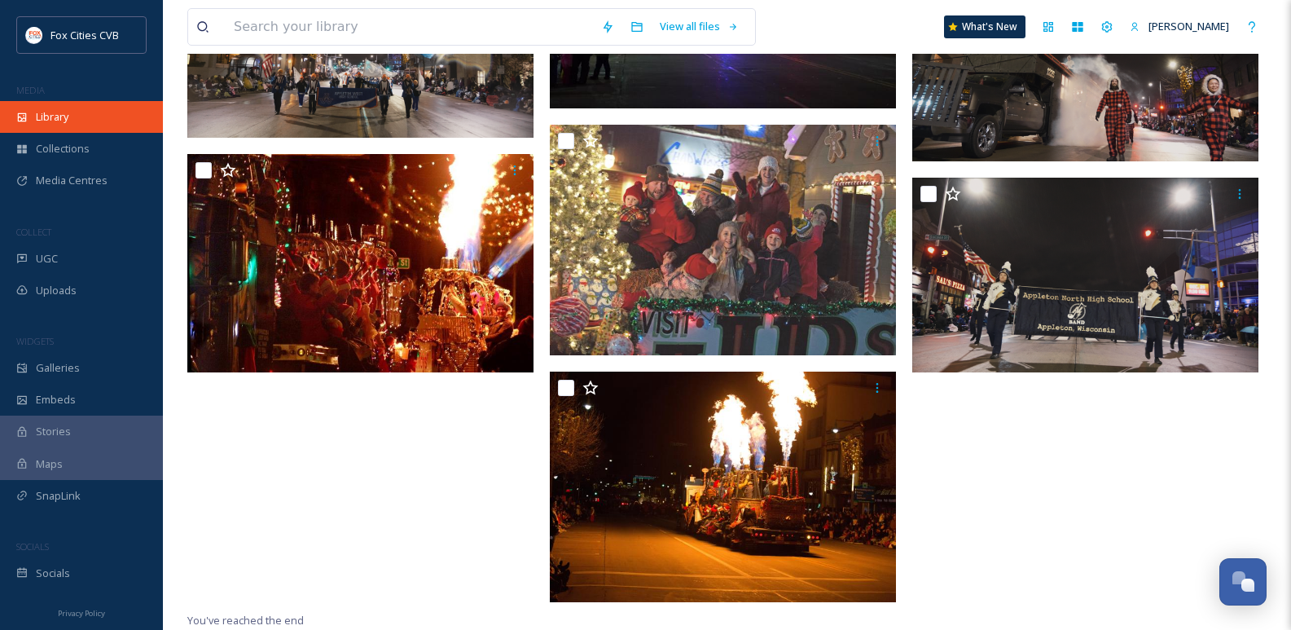
click at [59, 107] on div "Library" at bounding box center [81, 117] width 163 height 32
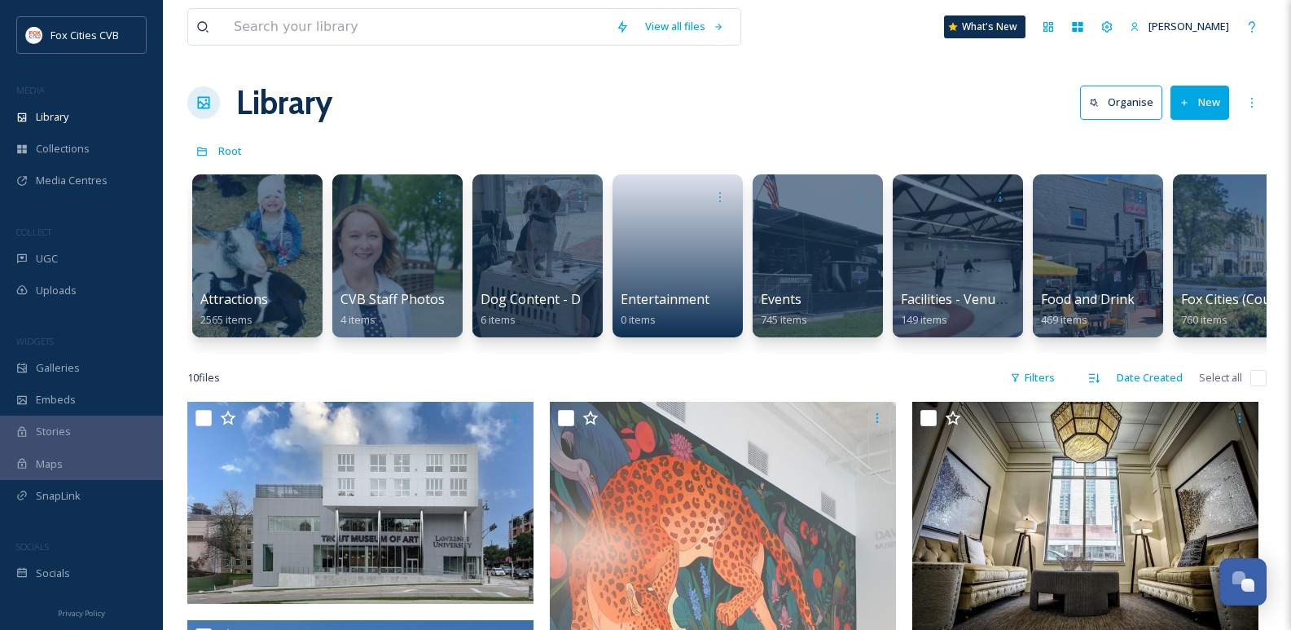
drag, startPoint x: 420, startPoint y: 373, endPoint x: 430, endPoint y: 382, distance: 13.9
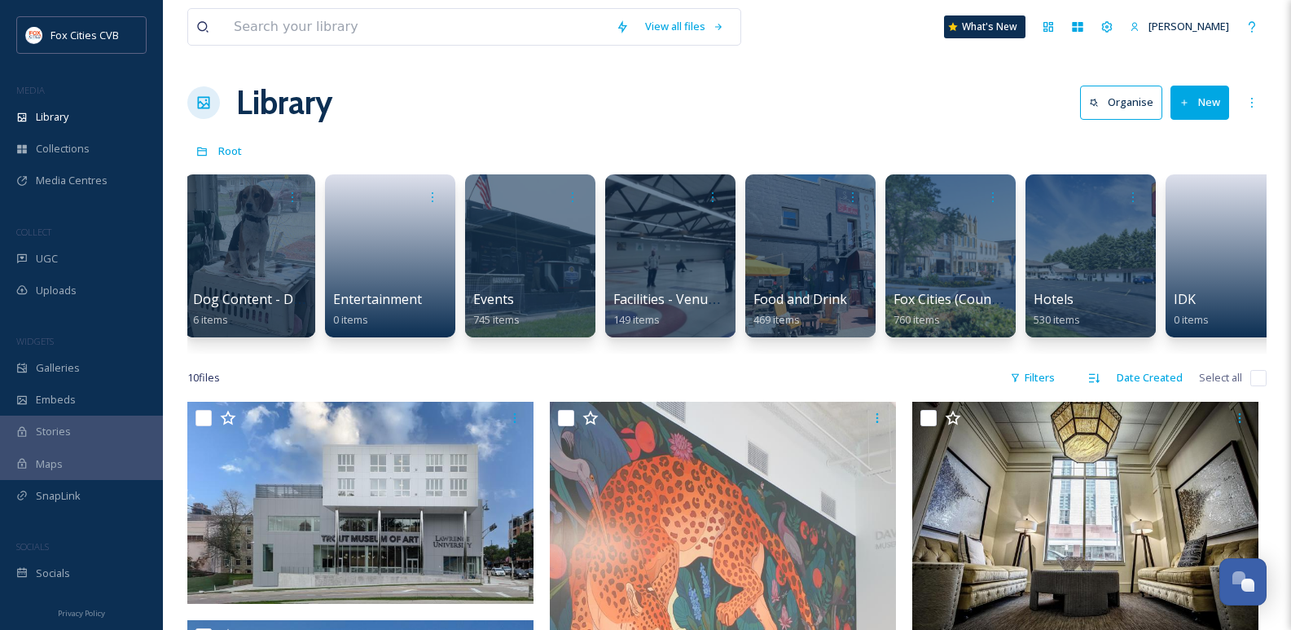
scroll to position [0, 291]
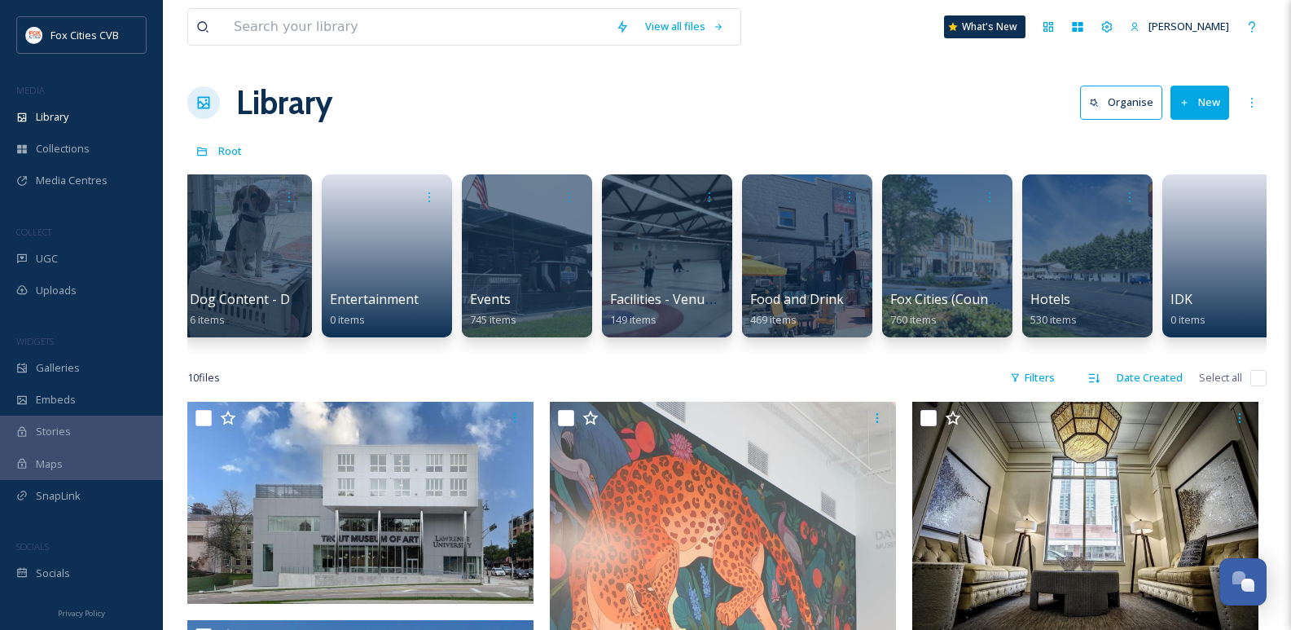
drag, startPoint x: 386, startPoint y: 349, endPoint x: 450, endPoint y: 363, distance: 65.0
click at [450, 354] on div "Attractions 2565 items CVB Staff Photos 4 items Dog Content - Dog Friendly 6 it…" at bounding box center [727, 259] width 1080 height 187
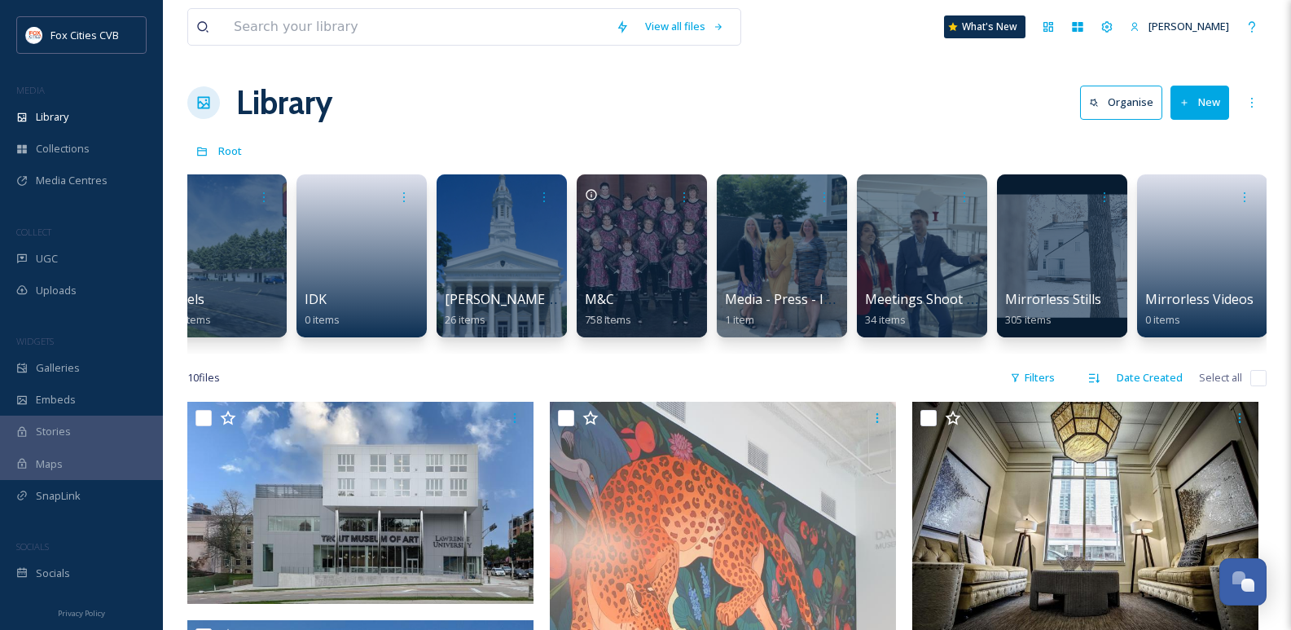
scroll to position [0, 1166]
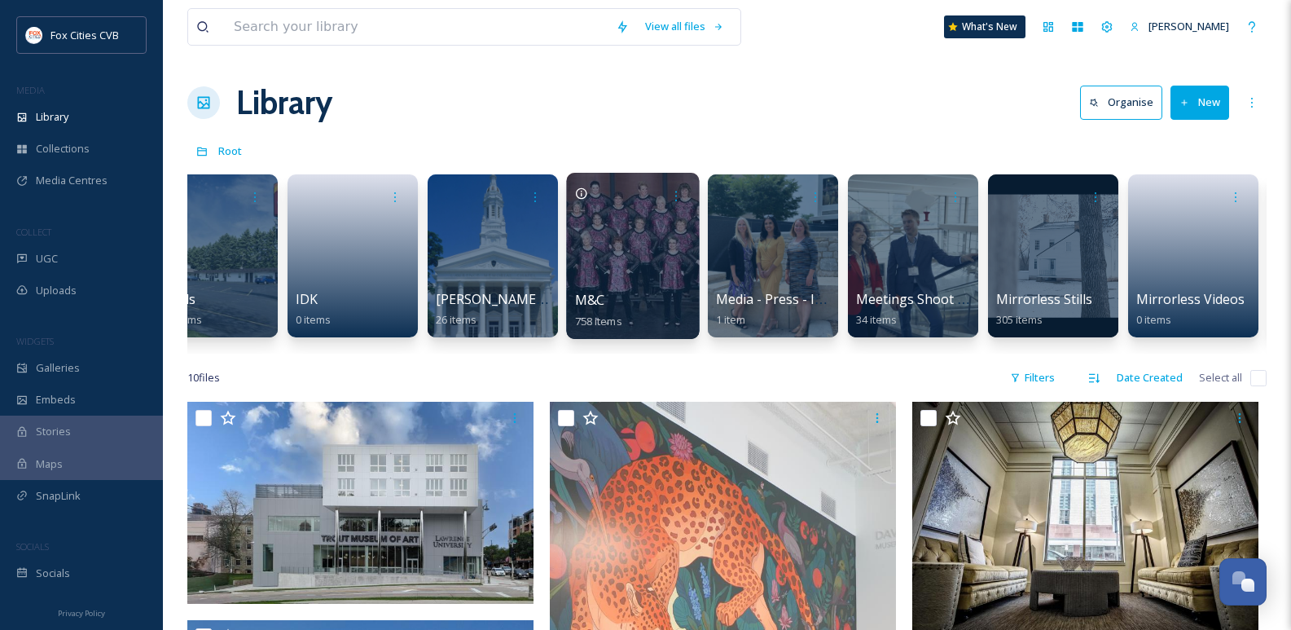
click at [649, 265] on div at bounding box center [632, 256] width 133 height 166
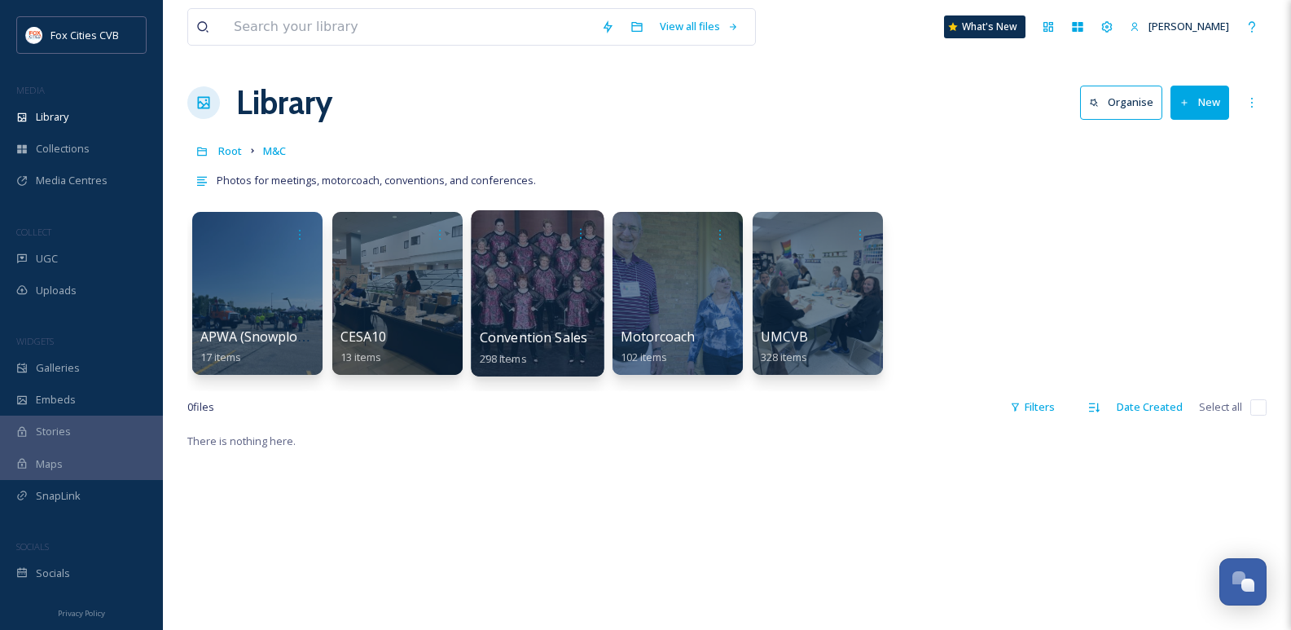
click at [526, 290] on div at bounding box center [537, 293] width 133 height 166
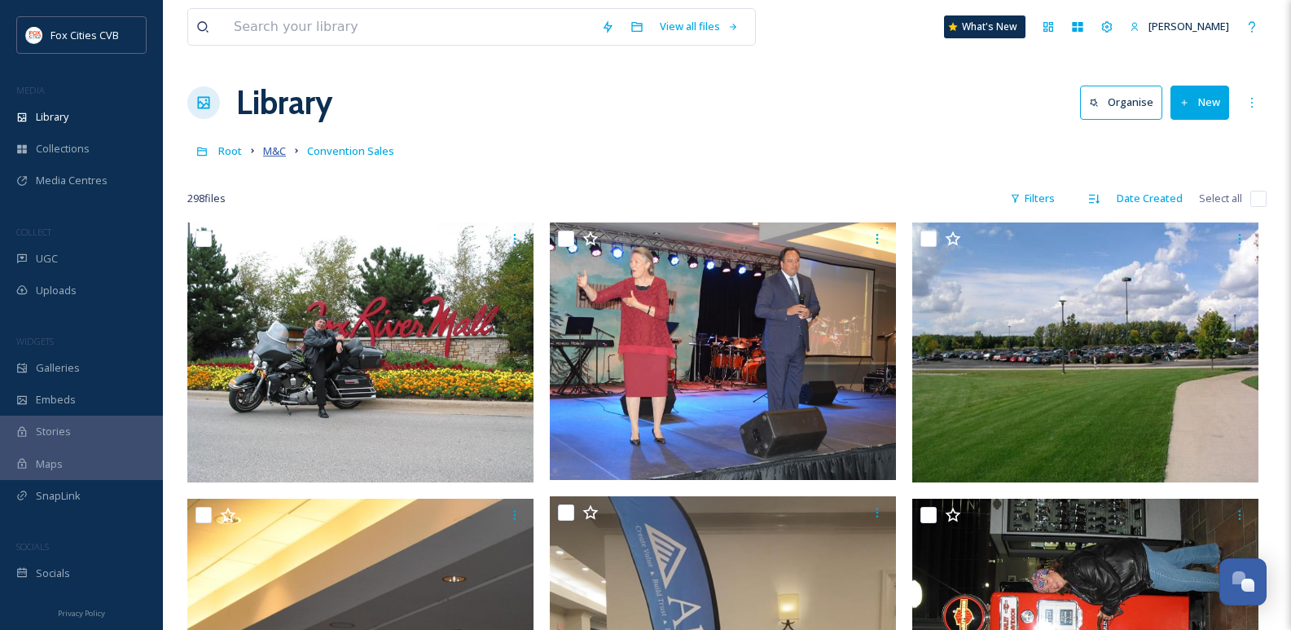
click at [266, 153] on span "M&C" at bounding box center [274, 150] width 23 height 15
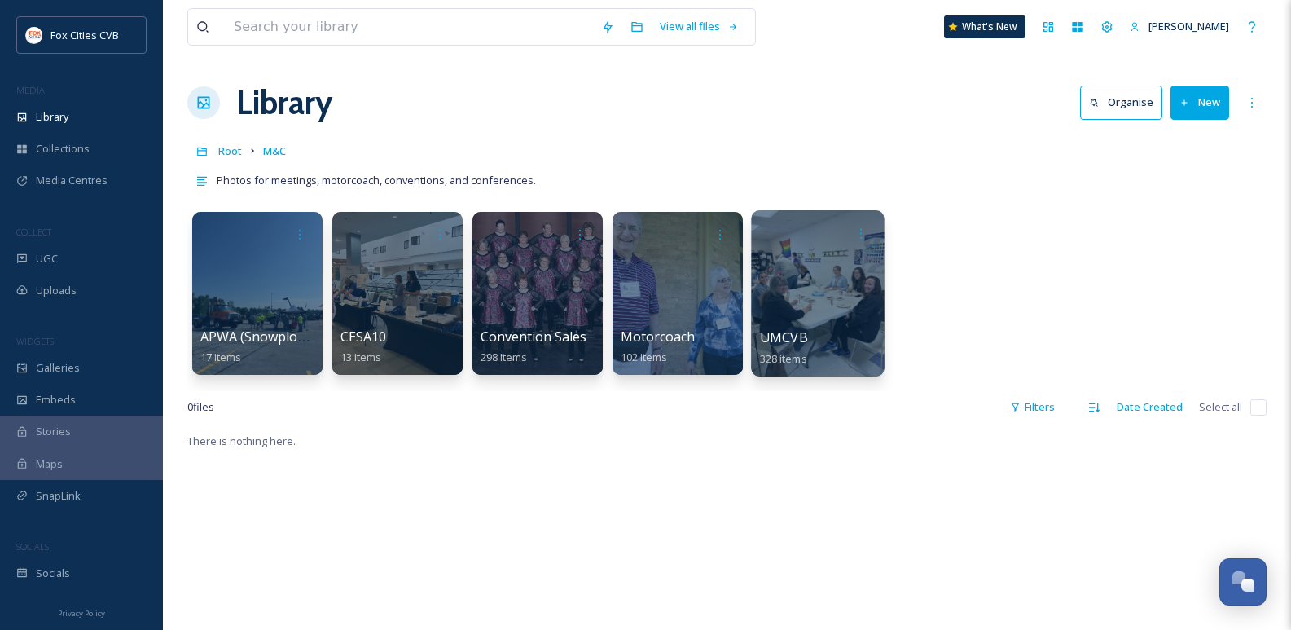
click at [837, 298] on div at bounding box center [817, 293] width 133 height 166
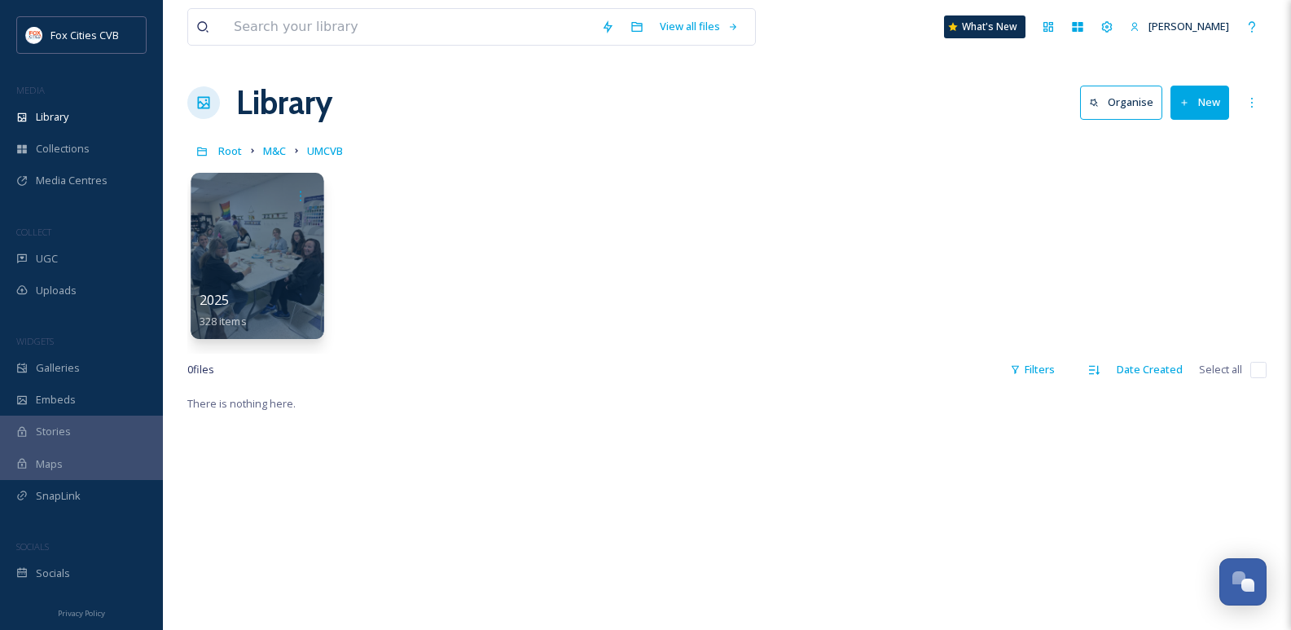
click at [218, 222] on div at bounding box center [257, 256] width 133 height 166
click at [271, 152] on span "M&C" at bounding box center [274, 150] width 23 height 15
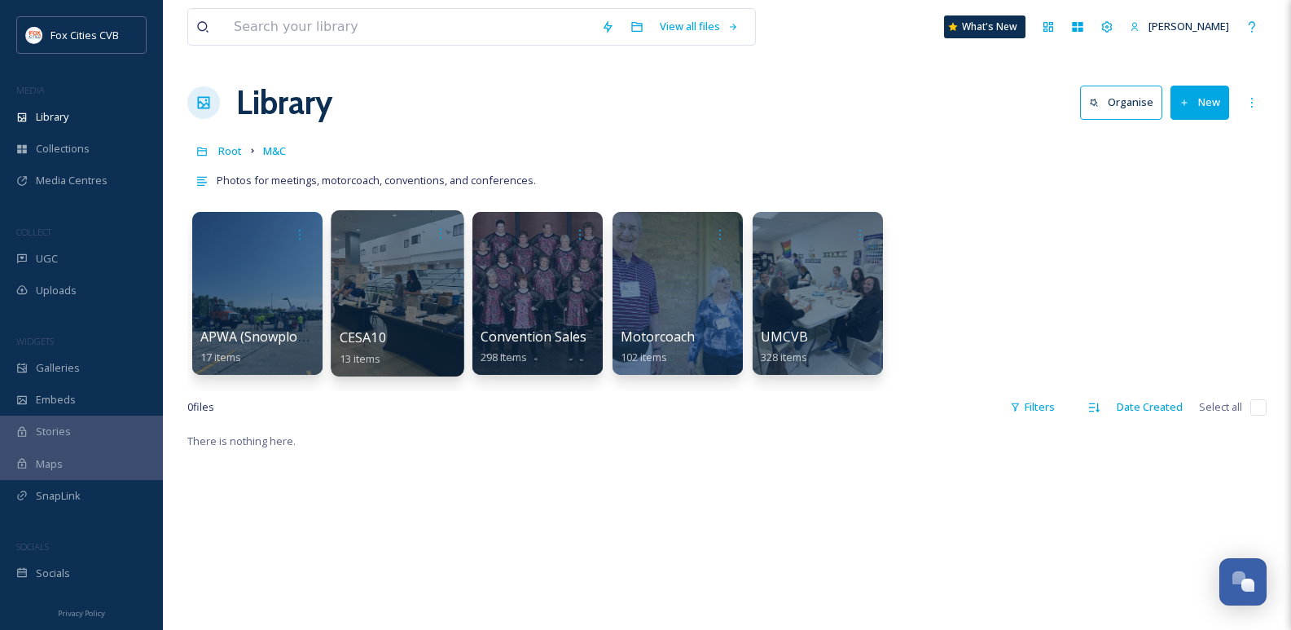
click at [364, 270] on div at bounding box center [397, 293] width 133 height 166
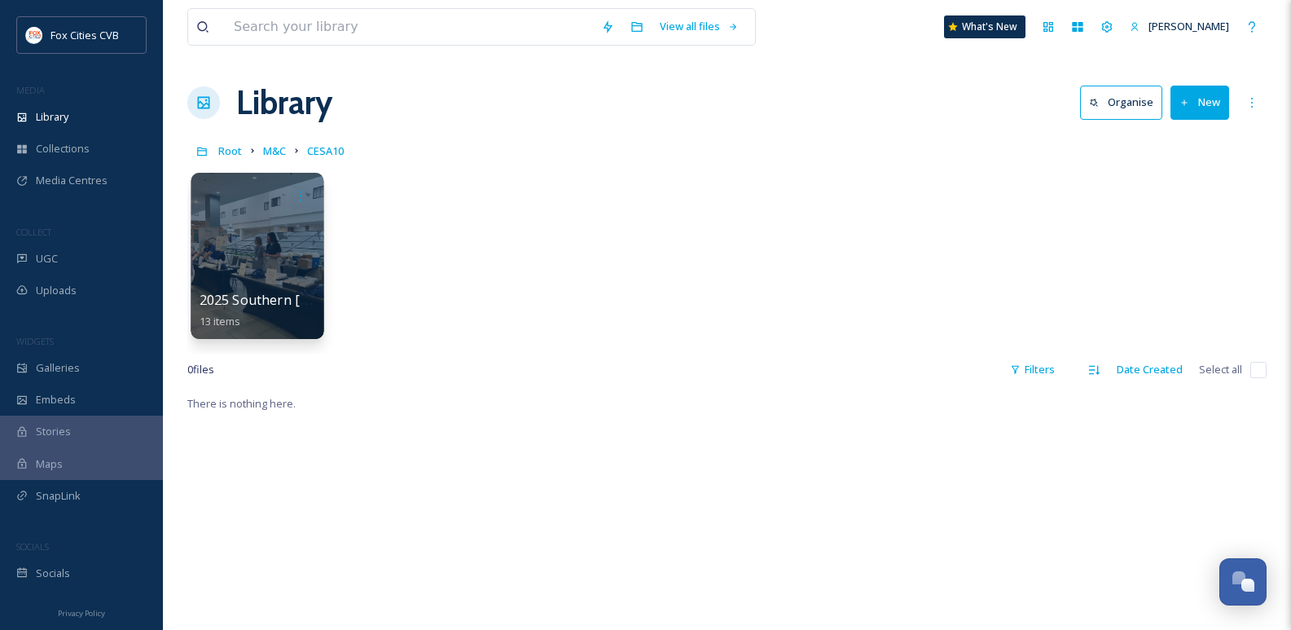
click at [243, 240] on div at bounding box center [257, 256] width 133 height 166
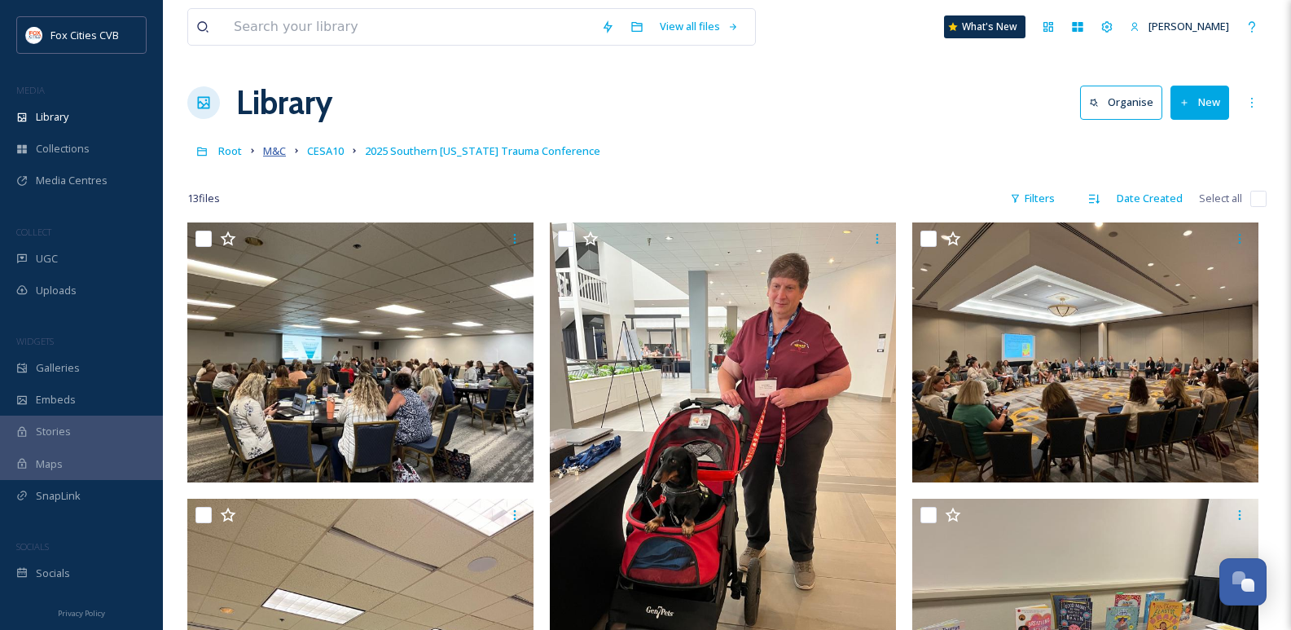
click at [273, 150] on span "M&C" at bounding box center [274, 150] width 23 height 15
